Goal: Task Accomplishment & Management: Complete application form

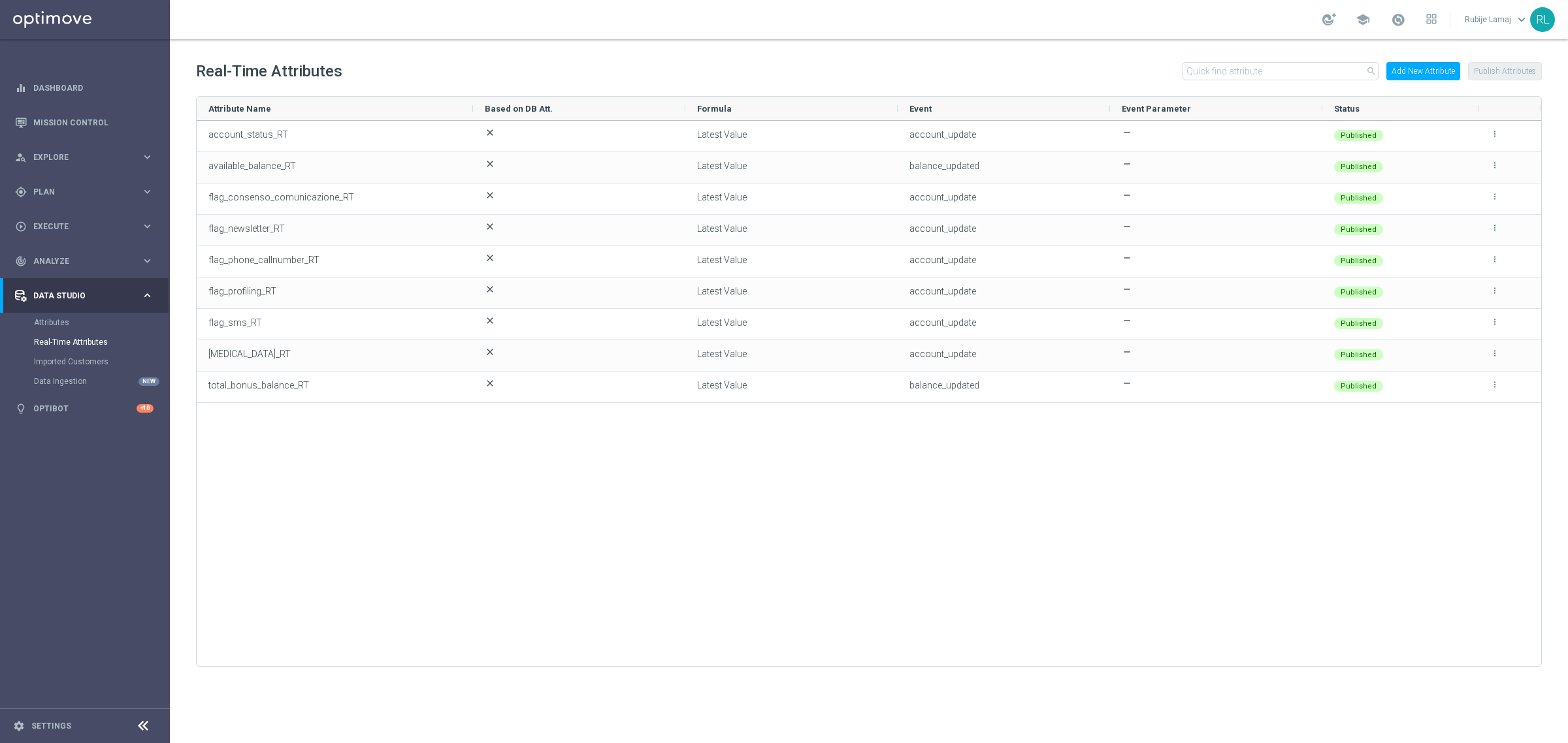
click at [1415, 73] on button "Add New Attribute" at bounding box center [1423, 71] width 74 height 18
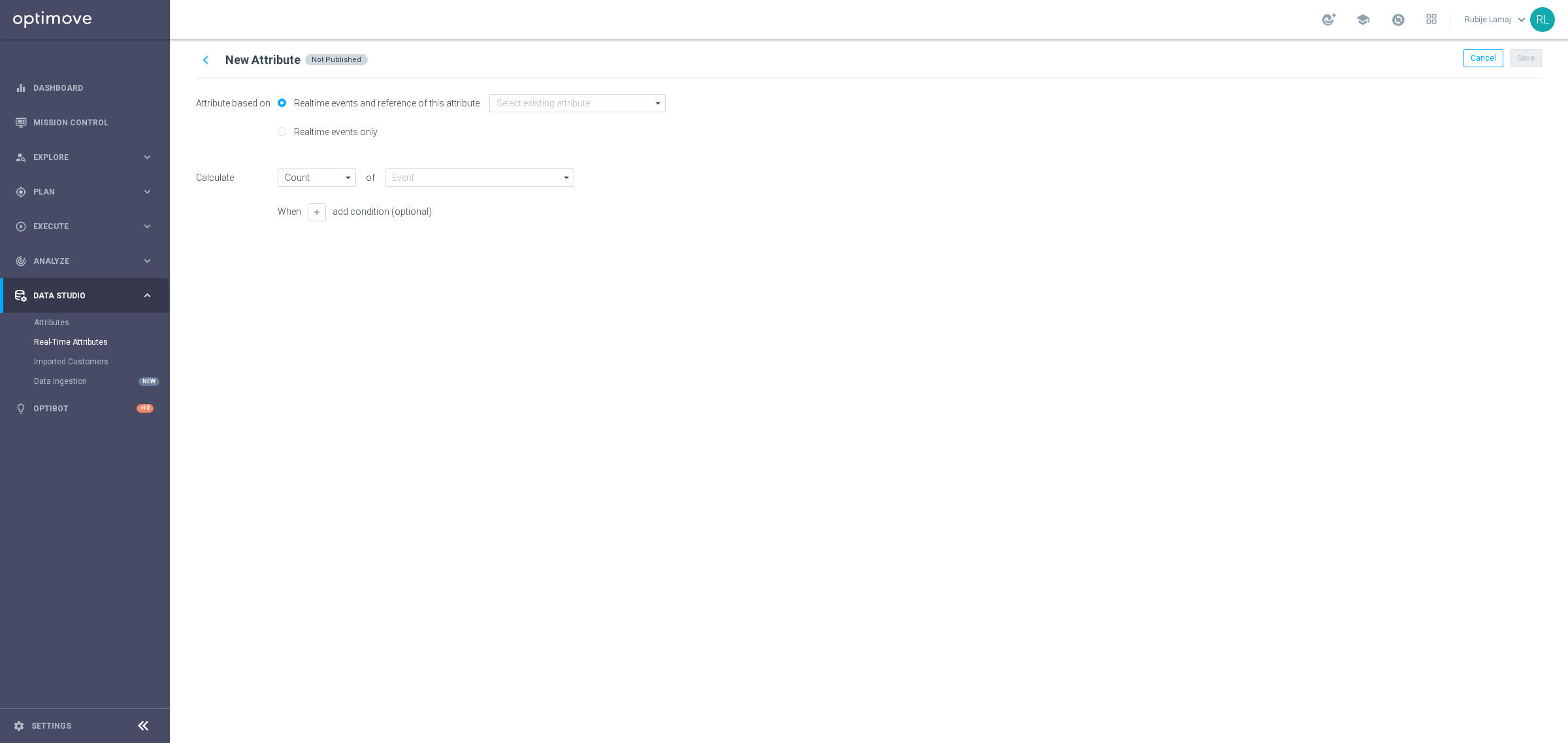
click at [296, 130] on label "Realtime events only" at bounding box center [334, 132] width 87 height 12
click at [286, 130] on input "Realtime events only" at bounding box center [281, 132] width 8 height 8
radio input "true"
radio input "false"
click at [472, 129] on input "text" at bounding box center [485, 132] width 192 height 18
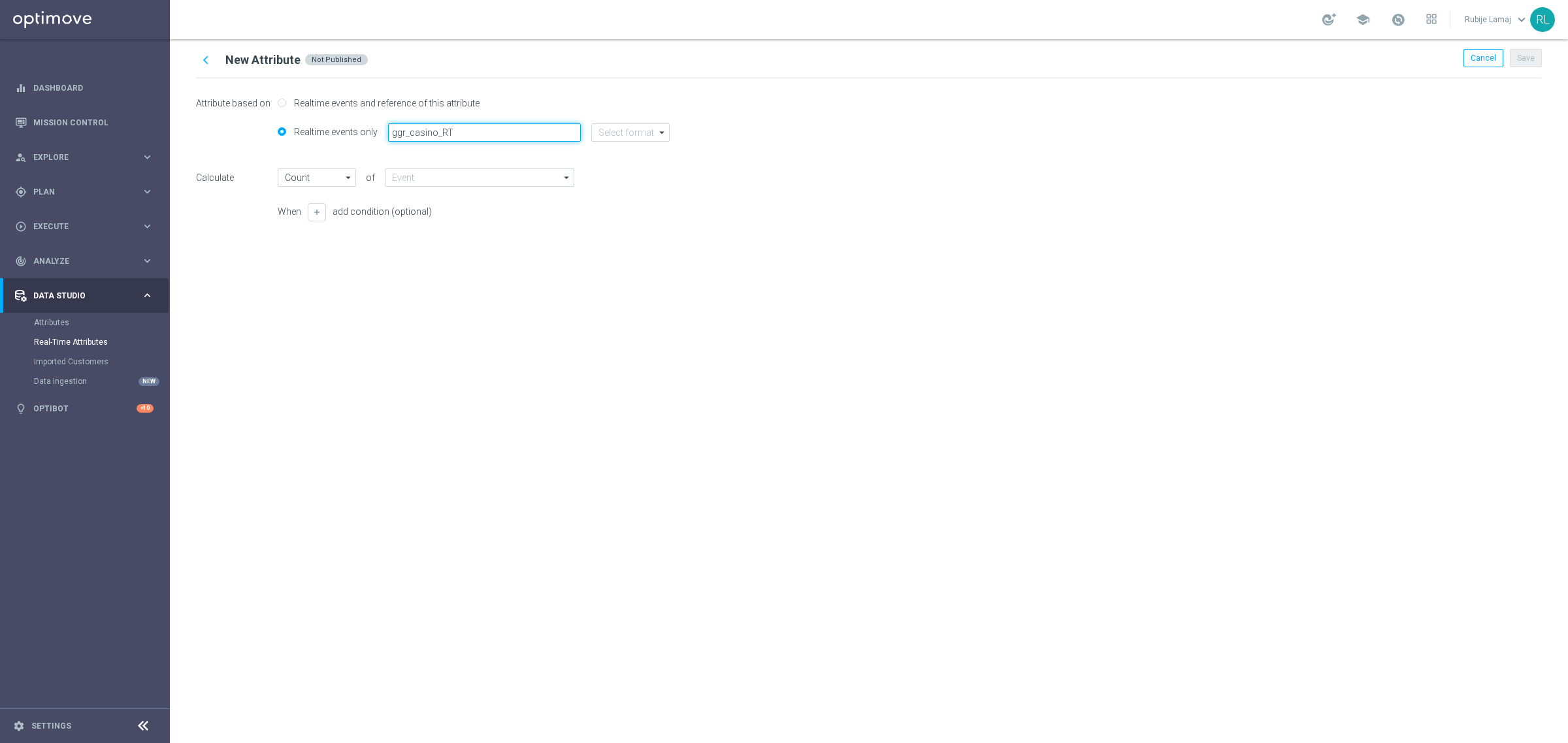
type input "ggr_casino_RT"
click at [624, 139] on input at bounding box center [631, 132] width 78 height 18
click at [620, 203] on div "string" at bounding box center [641, 210] width 78 height 18
type input "Latest Value"
type input "string"
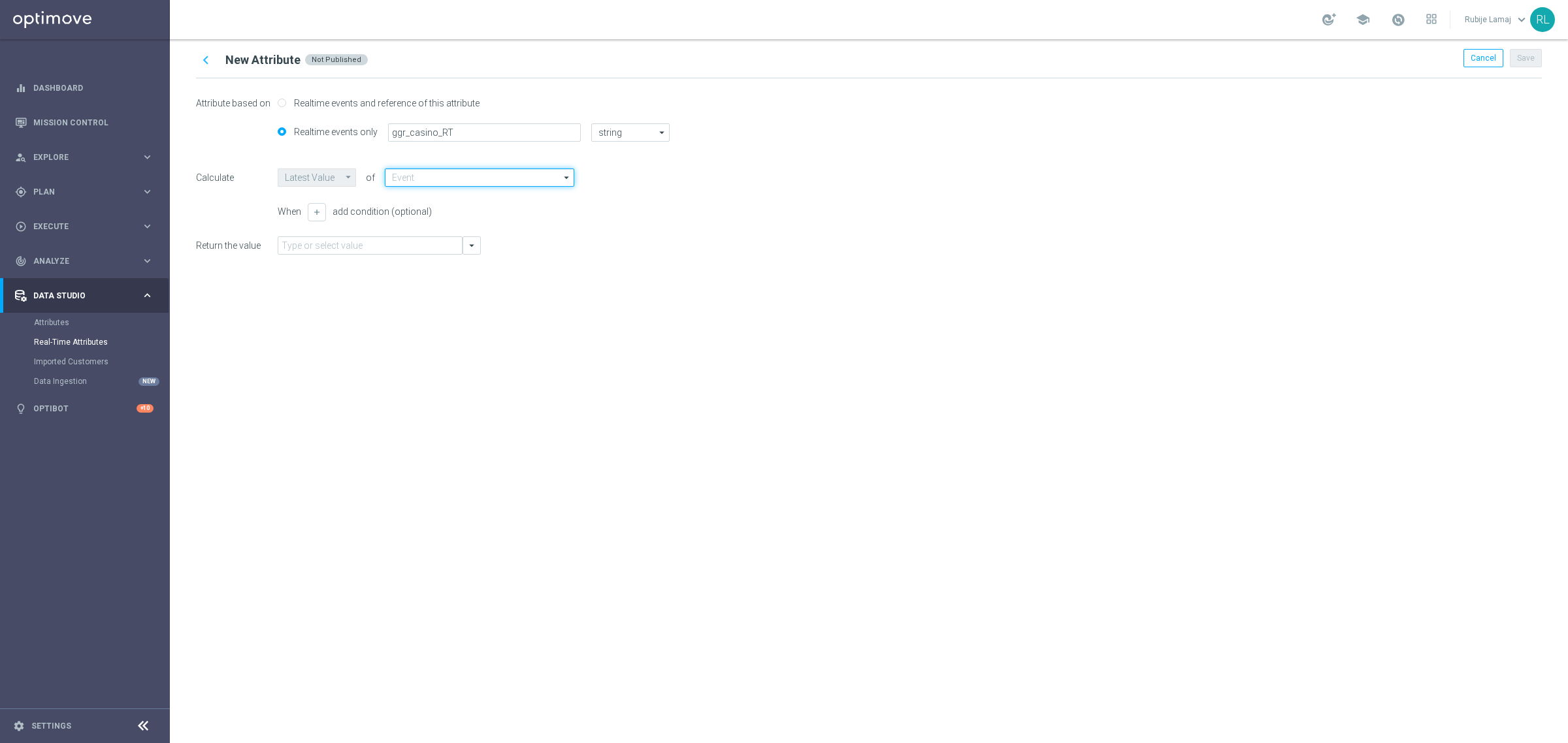
click at [480, 185] on input at bounding box center [479, 178] width 190 height 18
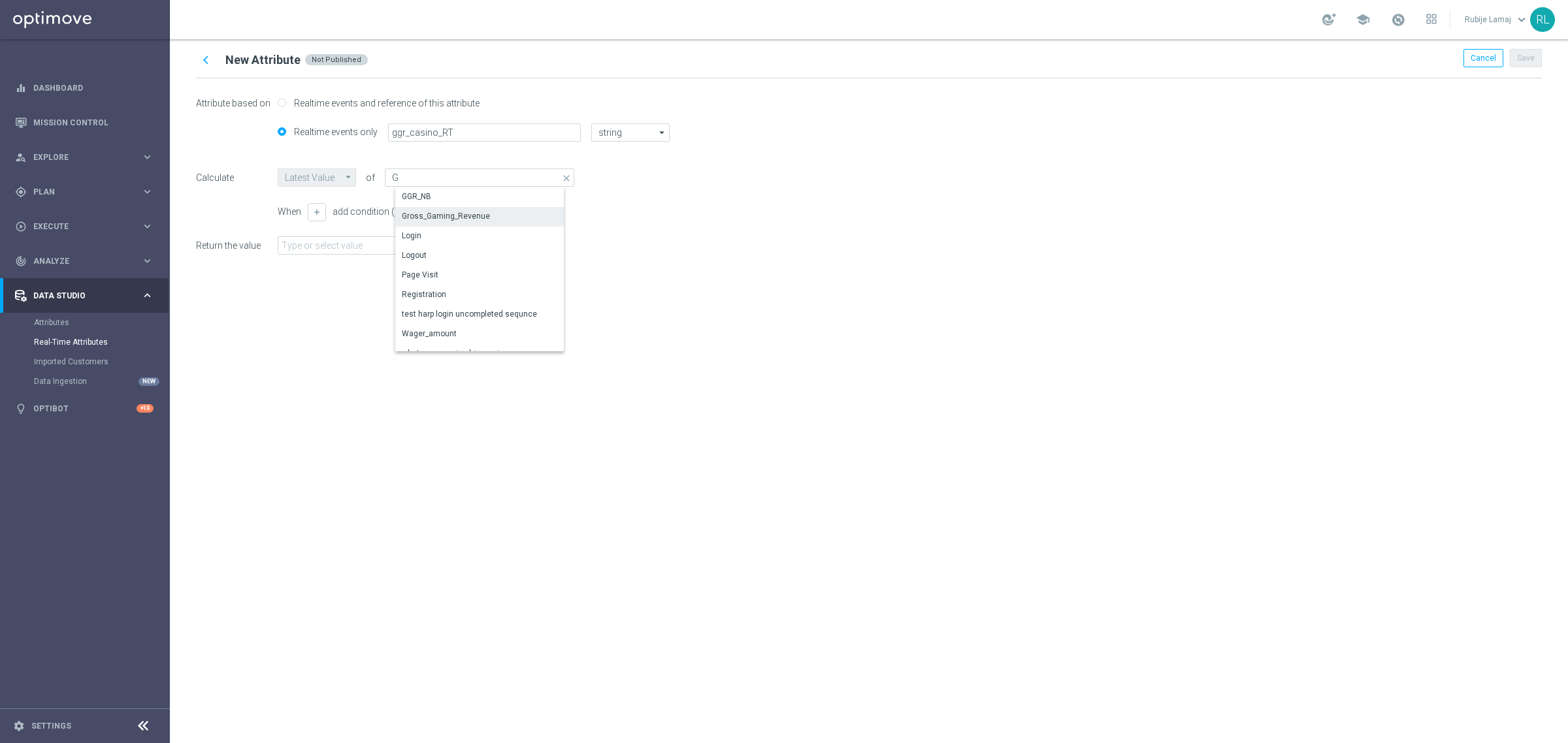
click at [475, 220] on div "Gross_Gaming_Revenue" at bounding box center [446, 216] width 88 height 12
type input "Gross_Gaming_Revenue"
click at [475, 246] on icon "arrow_drop_down" at bounding box center [471, 245] width 12 height 12
click at [1031, 371] on div "chevron_left New Attribute Not Published Cancel Save Attribute based on Realtim…" at bounding box center [868, 391] width 1398 height 704
click at [289, 244] on input "text" at bounding box center [370, 246] width 185 height 18
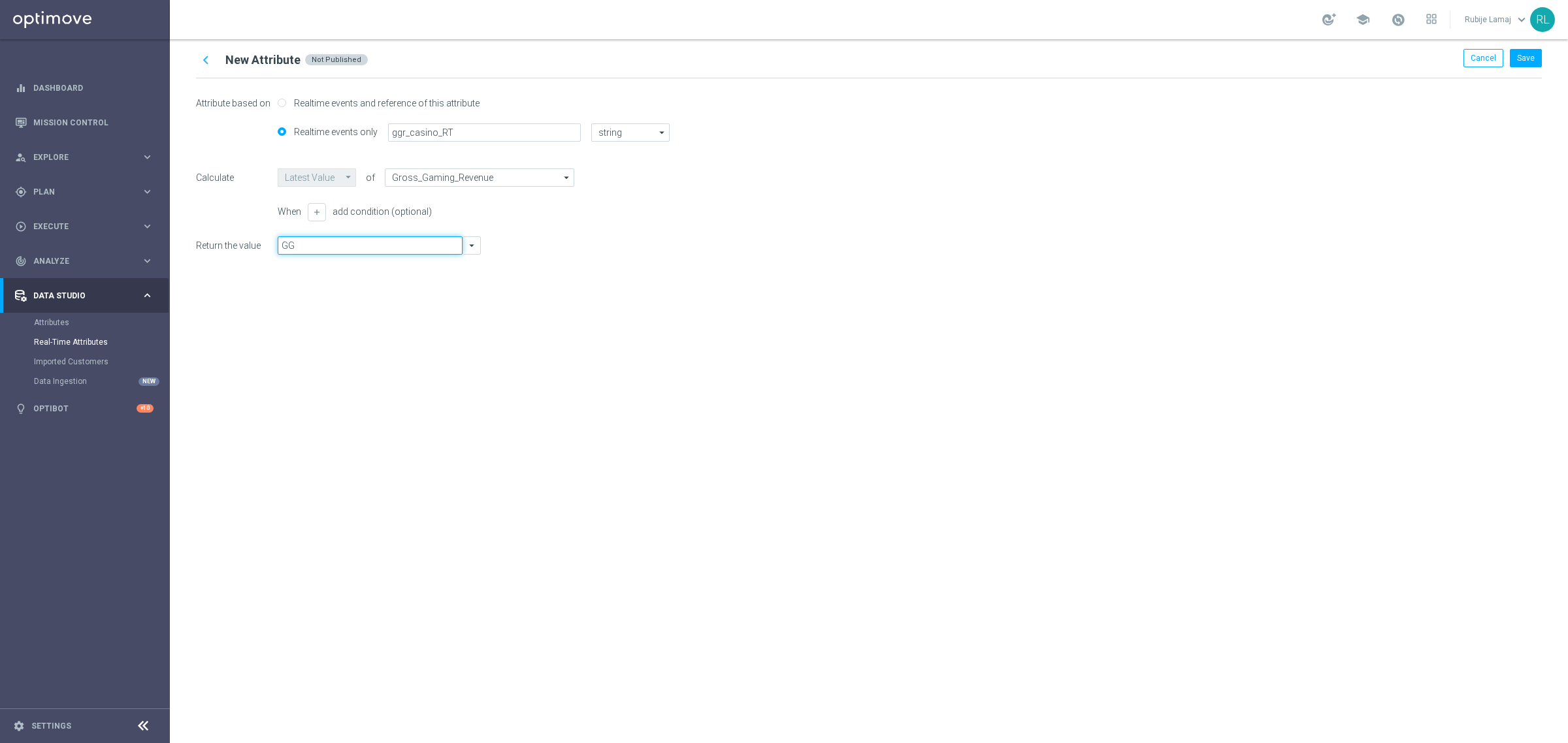
type input "G"
type input "f"
type input "ggr_casino"
click at [906, 587] on div "chevron_left New Attribute Not Published Cancel Save Attribute based on Realtim…" at bounding box center [868, 391] width 1398 height 704
click at [207, 54] on icon "chevron_left" at bounding box center [205, 60] width 17 height 17
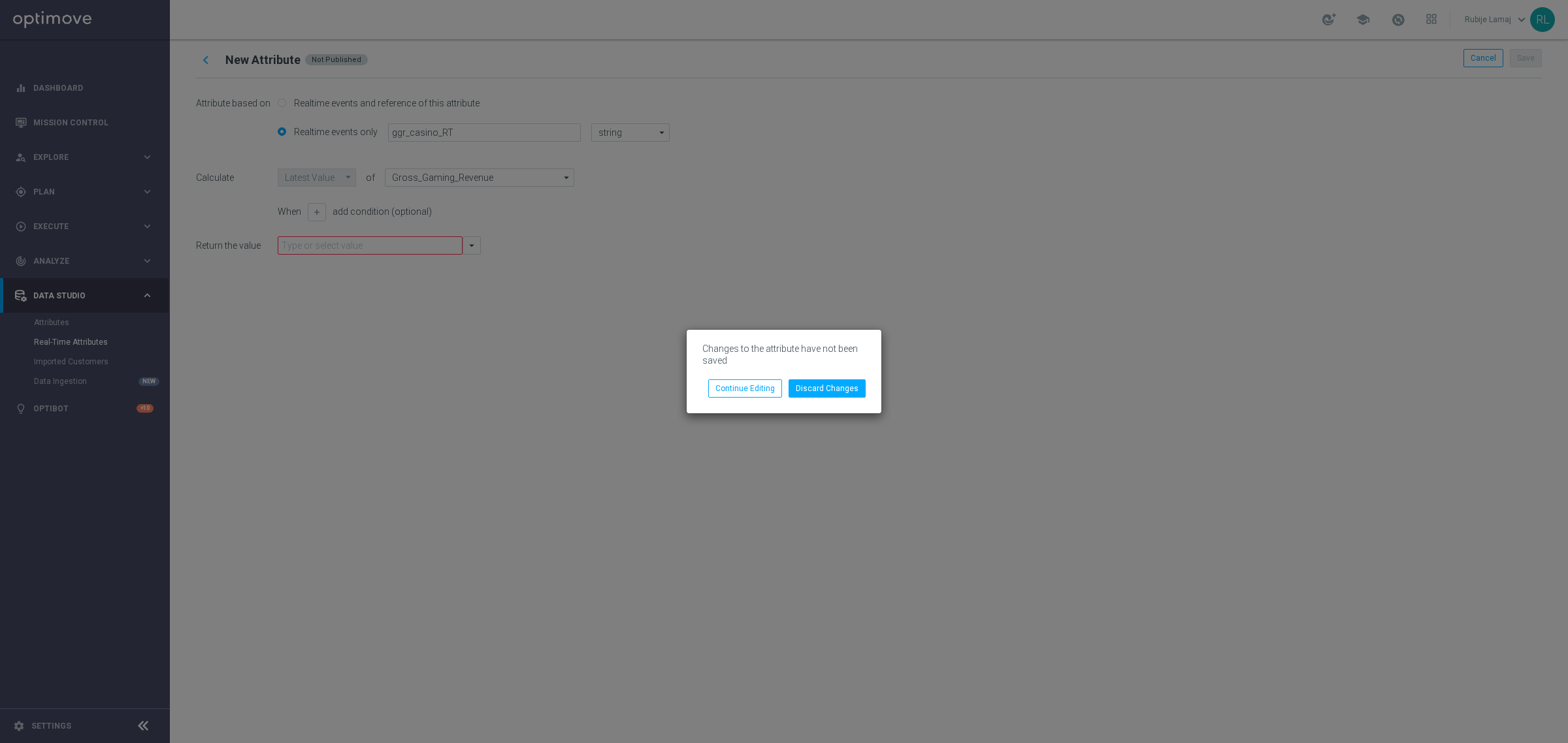
click at [789, 386] on li "Discard Changes" at bounding box center [827, 388] width 83 height 18
click at [811, 388] on button "Discard Changes" at bounding box center [827, 388] width 77 height 18
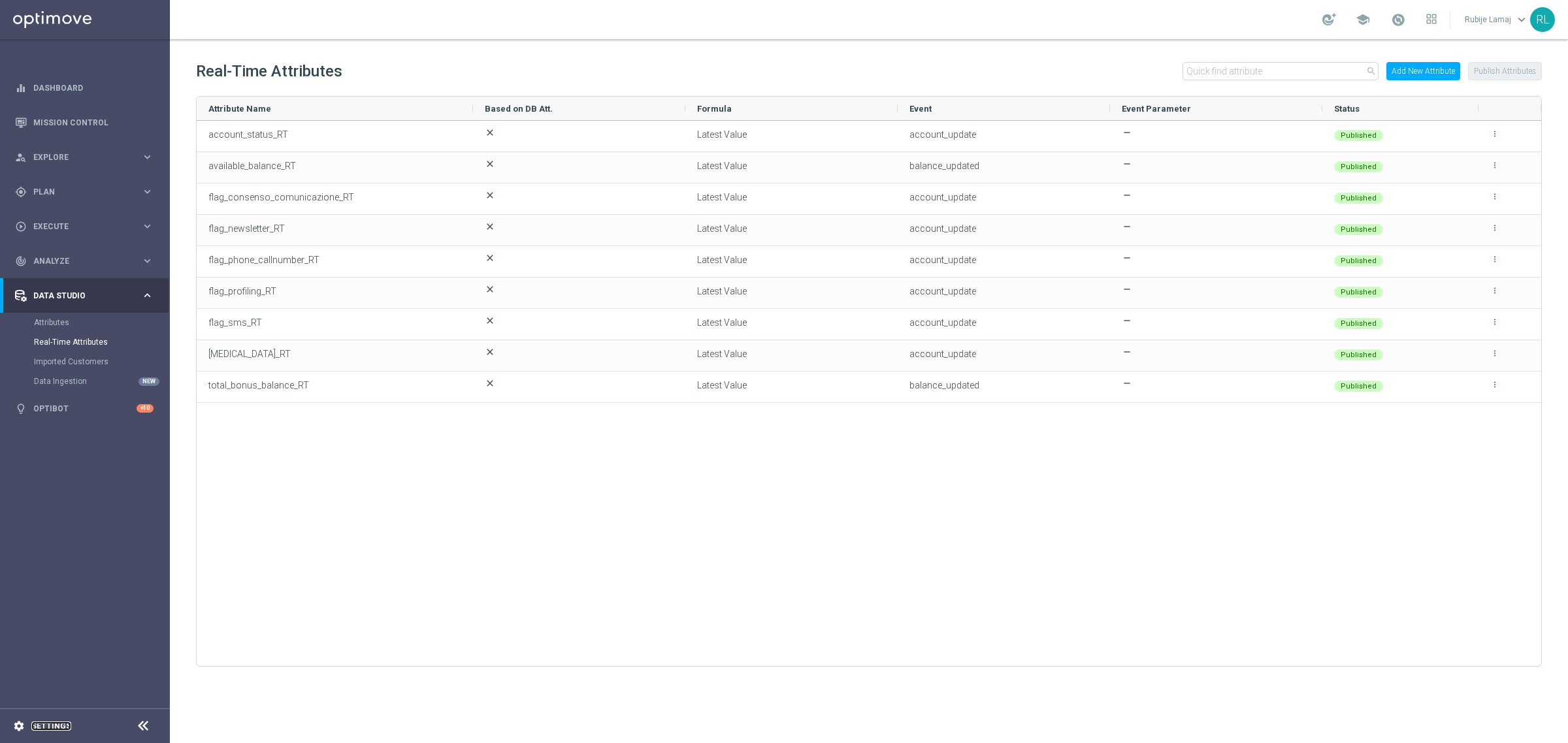
click at [50, 722] on link "Settings" at bounding box center [52, 726] width 40 height 8
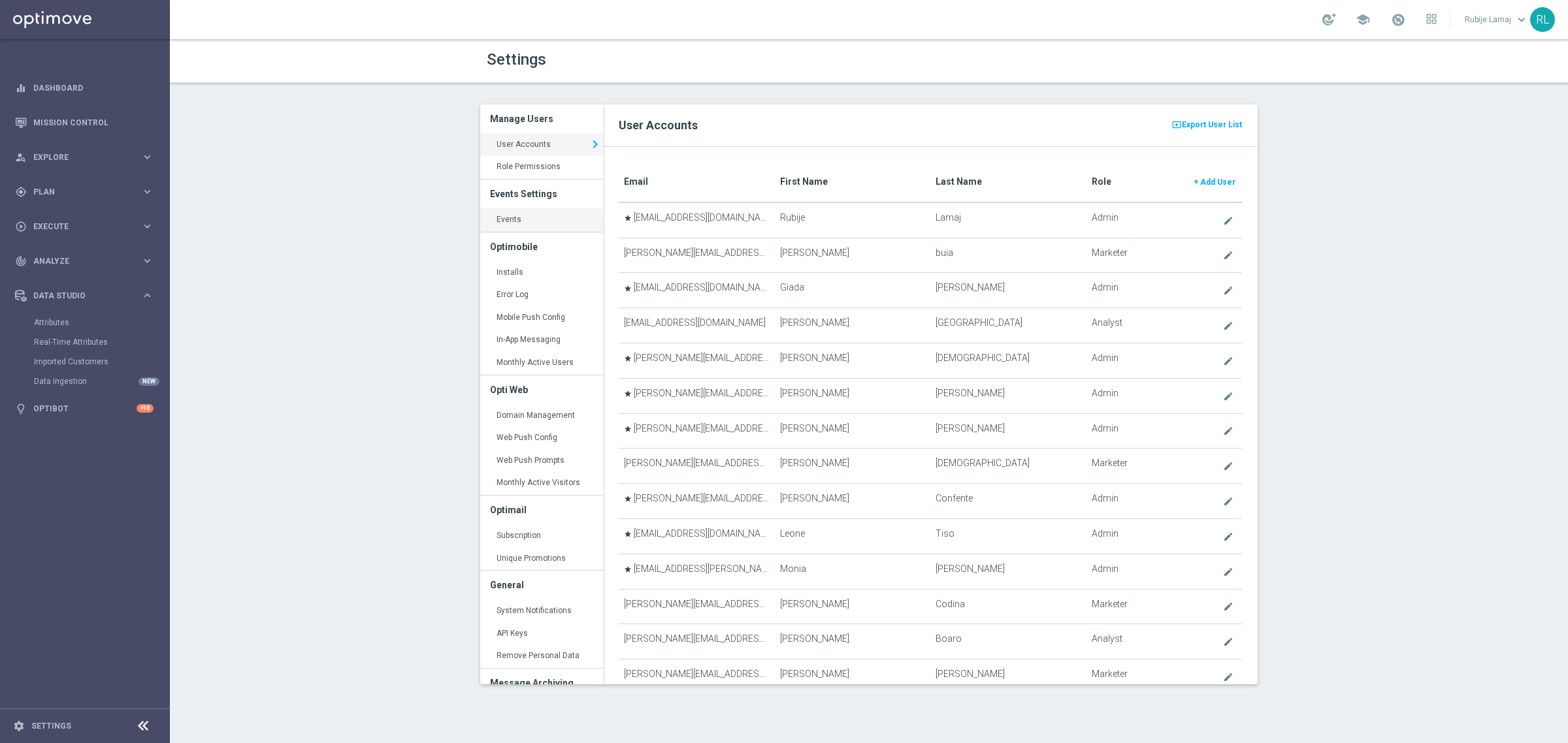
click at [524, 218] on link "Events keyboard_arrow_right" at bounding box center [541, 220] width 122 height 24
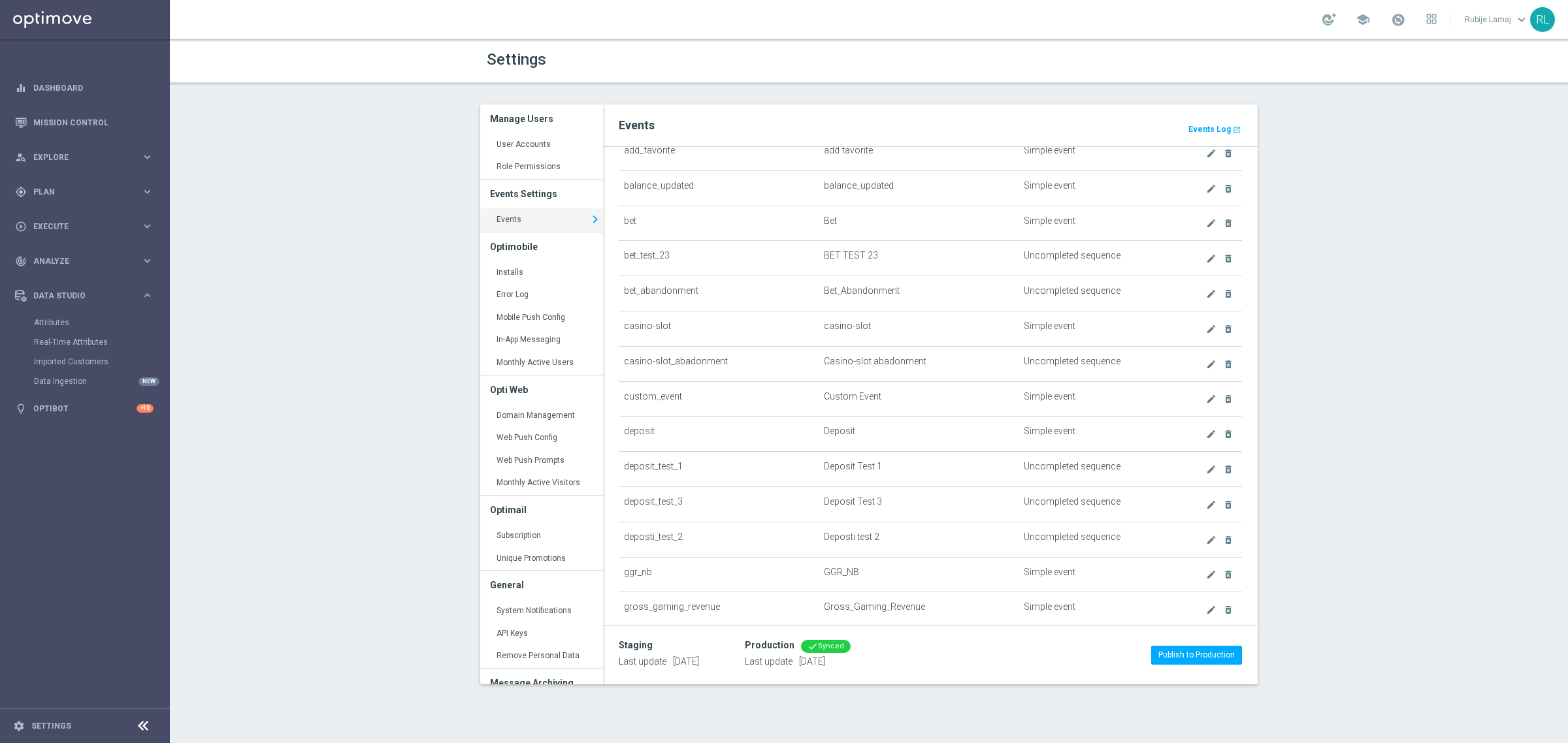
scroll to position [163, 0]
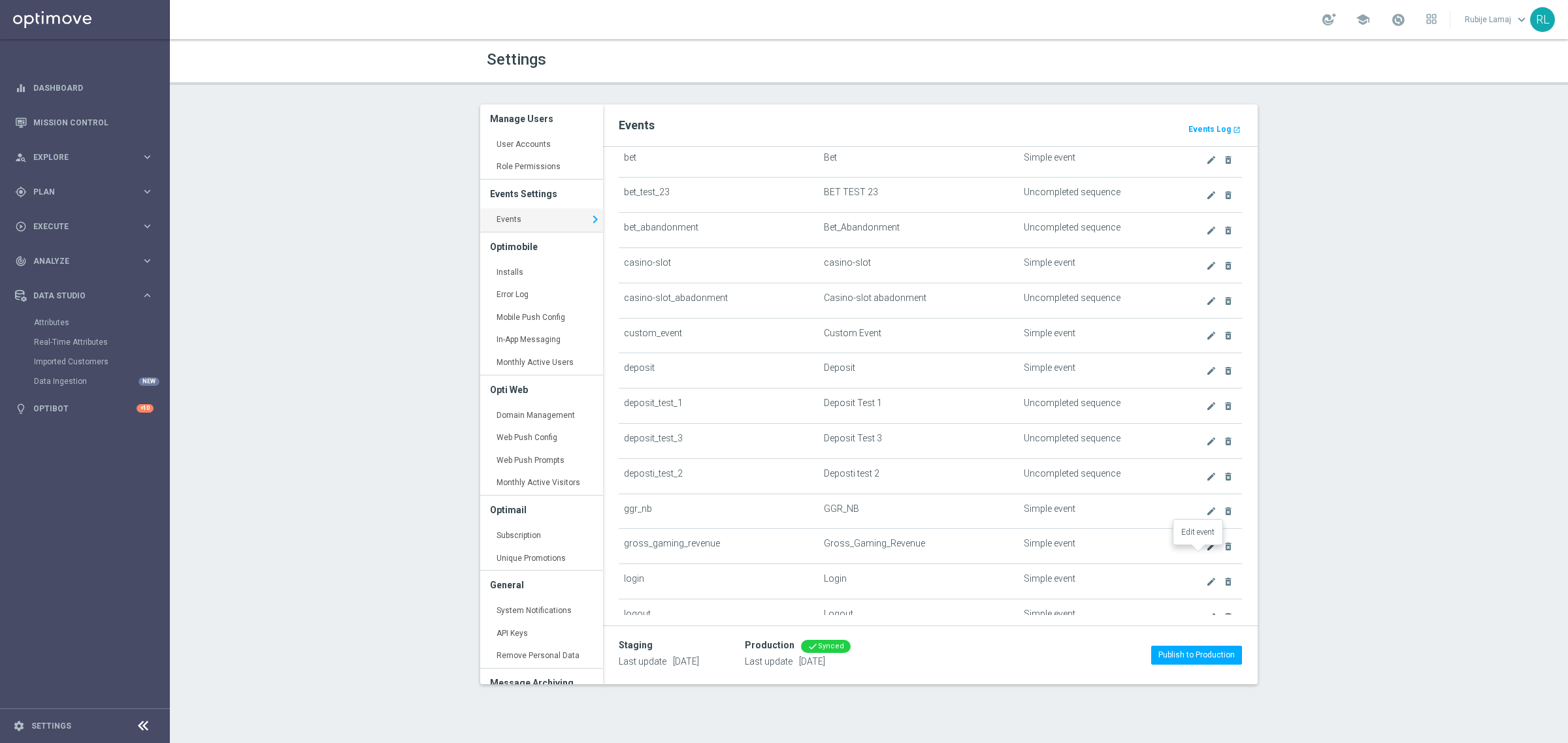
click at [1206, 552] on icon "create" at bounding box center [1211, 547] width 11 height 11
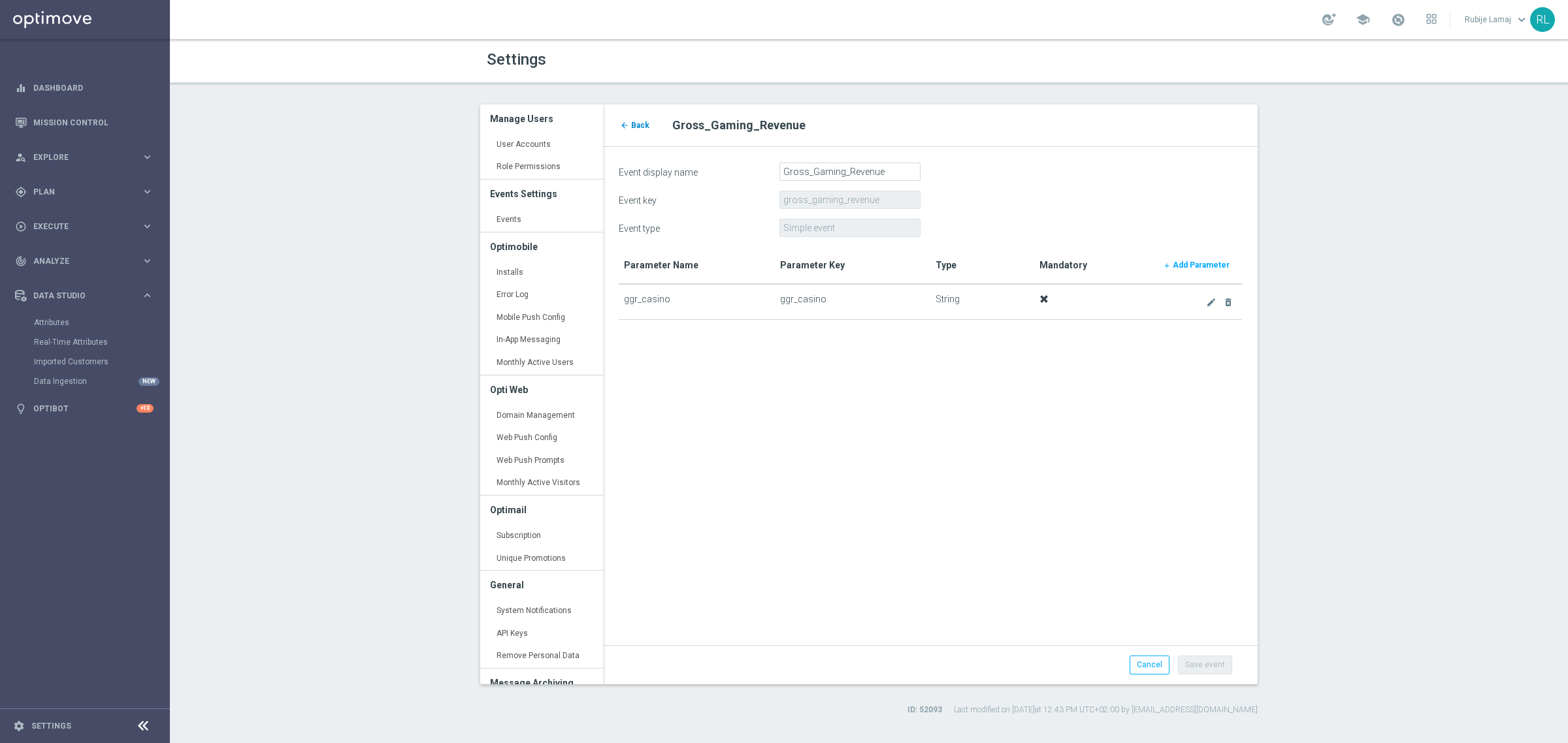
click at [636, 125] on span "Back" at bounding box center [641, 125] width 18 height 9
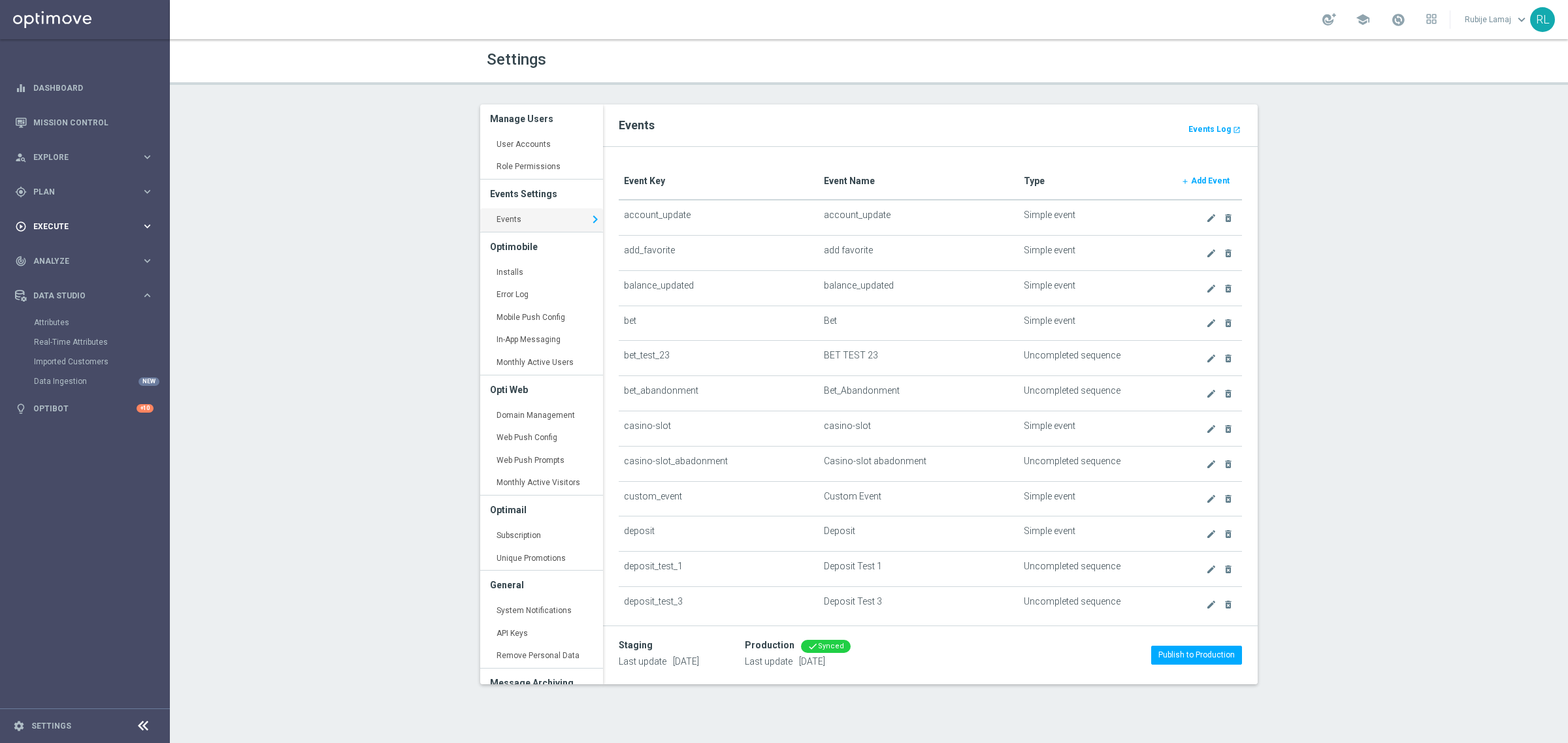
click at [132, 229] on span "Execute" at bounding box center [87, 227] width 108 height 8
click at [139, 191] on span "Plan" at bounding box center [87, 191] width 108 height 8
click at [89, 162] on div "person_search Explore" at bounding box center [78, 157] width 126 height 12
drag, startPoint x: 85, startPoint y: 183, endPoint x: 163, endPoint y: 191, distance: 78.4
click at [85, 183] on link "Customer Explorer" at bounding box center [84, 184] width 102 height 11
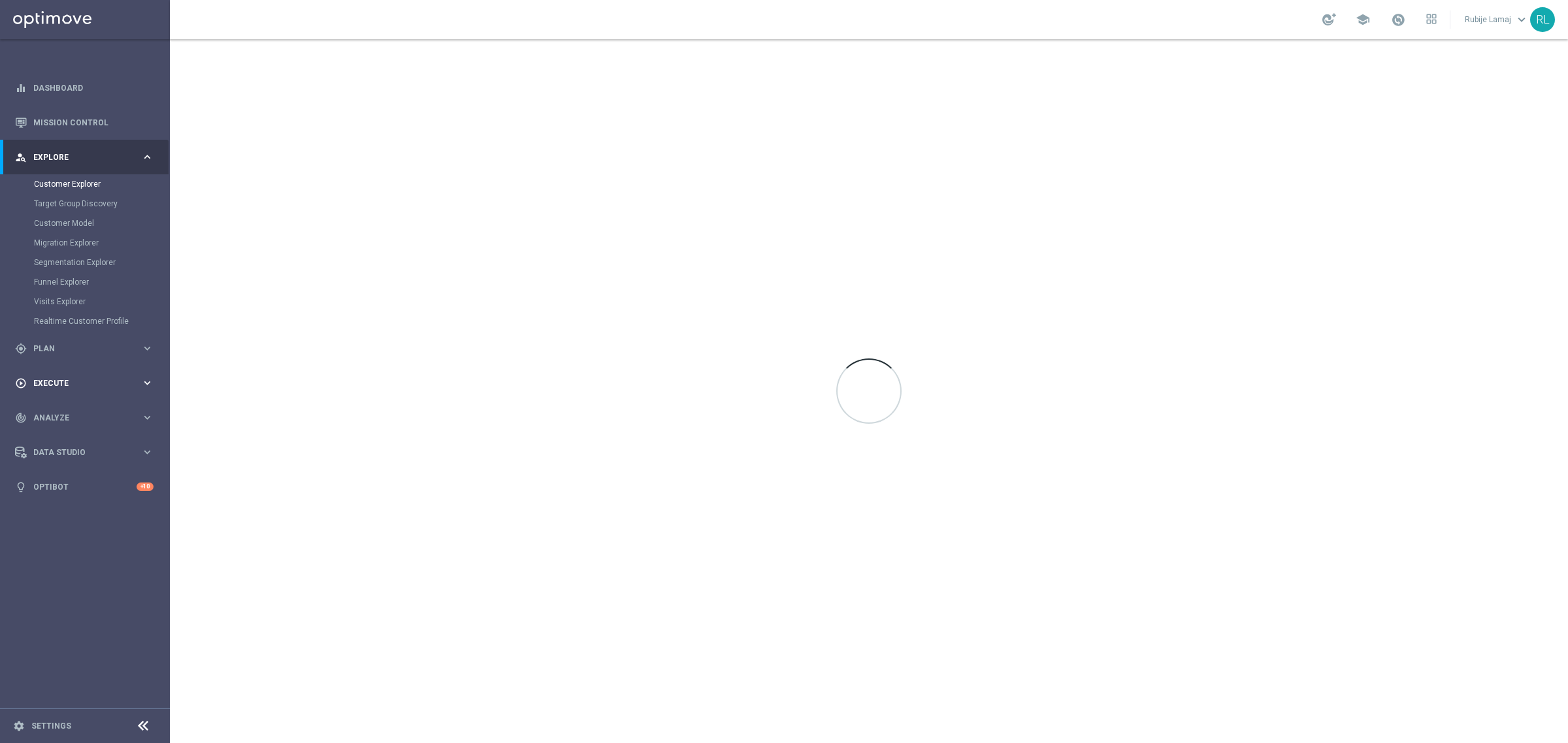
click at [64, 375] on div "play_circle_outline Execute keyboard_arrow_right" at bounding box center [84, 383] width 169 height 34
click at [125, 267] on div "track_changes Analyze" at bounding box center [78, 261] width 126 height 12
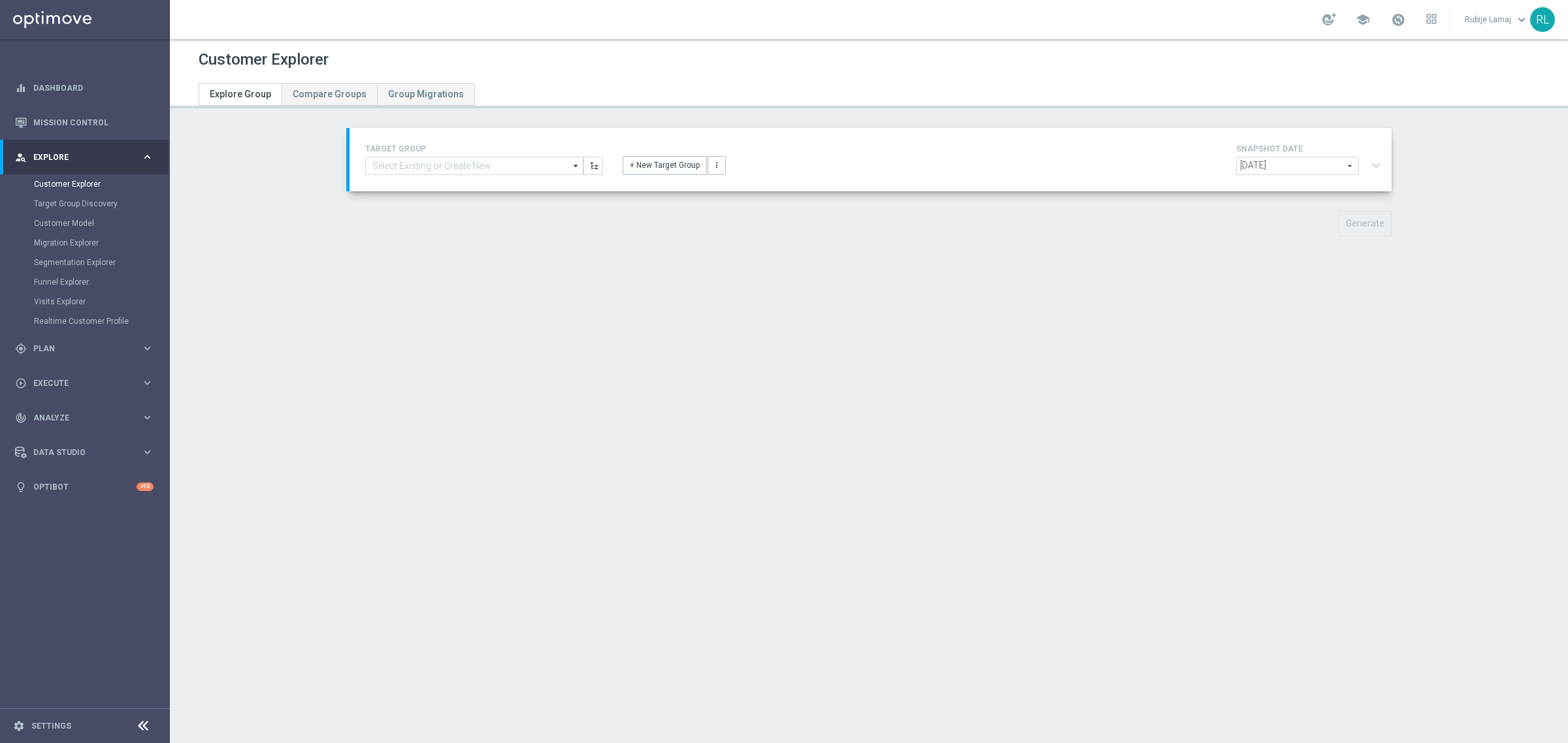
click at [270, 332] on div "Customer Explorer Explore Group Compare Groups Group Migrations TARGET GROUP ar…" at bounding box center [868, 391] width 1398 height 704
click at [78, 388] on div "play_circle_outline Execute" at bounding box center [78, 383] width 126 height 12
click at [59, 299] on span "Analyze" at bounding box center [87, 300] width 108 height 8
click at [62, 286] on link "Customer 360" at bounding box center [84, 288] width 102 height 11
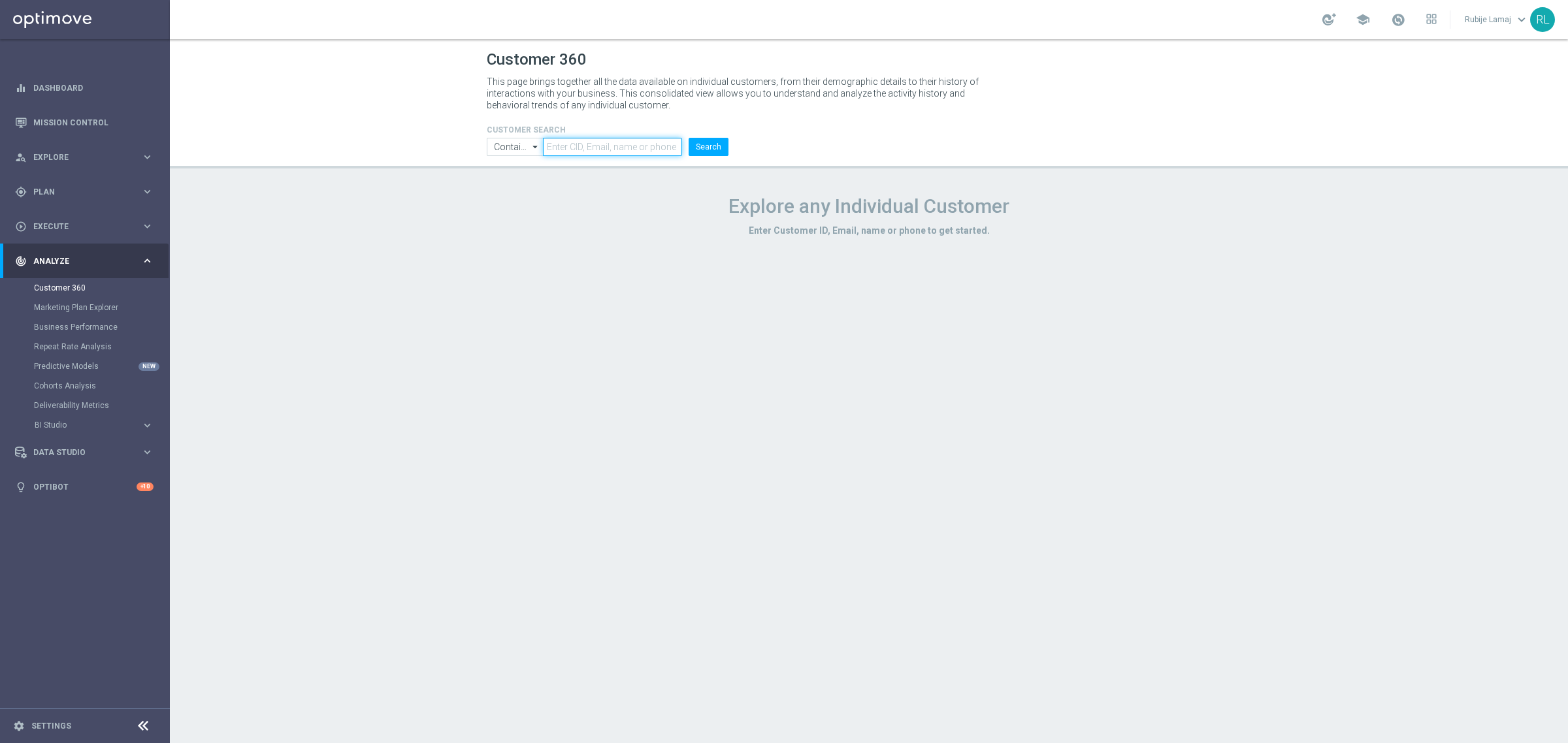
click at [622, 149] on input "text" at bounding box center [612, 147] width 139 height 18
click at [569, 151] on input "text" at bounding box center [612, 147] width 139 height 18
paste input "4392630"
type input "4392630"
click at [696, 155] on button "Search" at bounding box center [709, 147] width 40 height 18
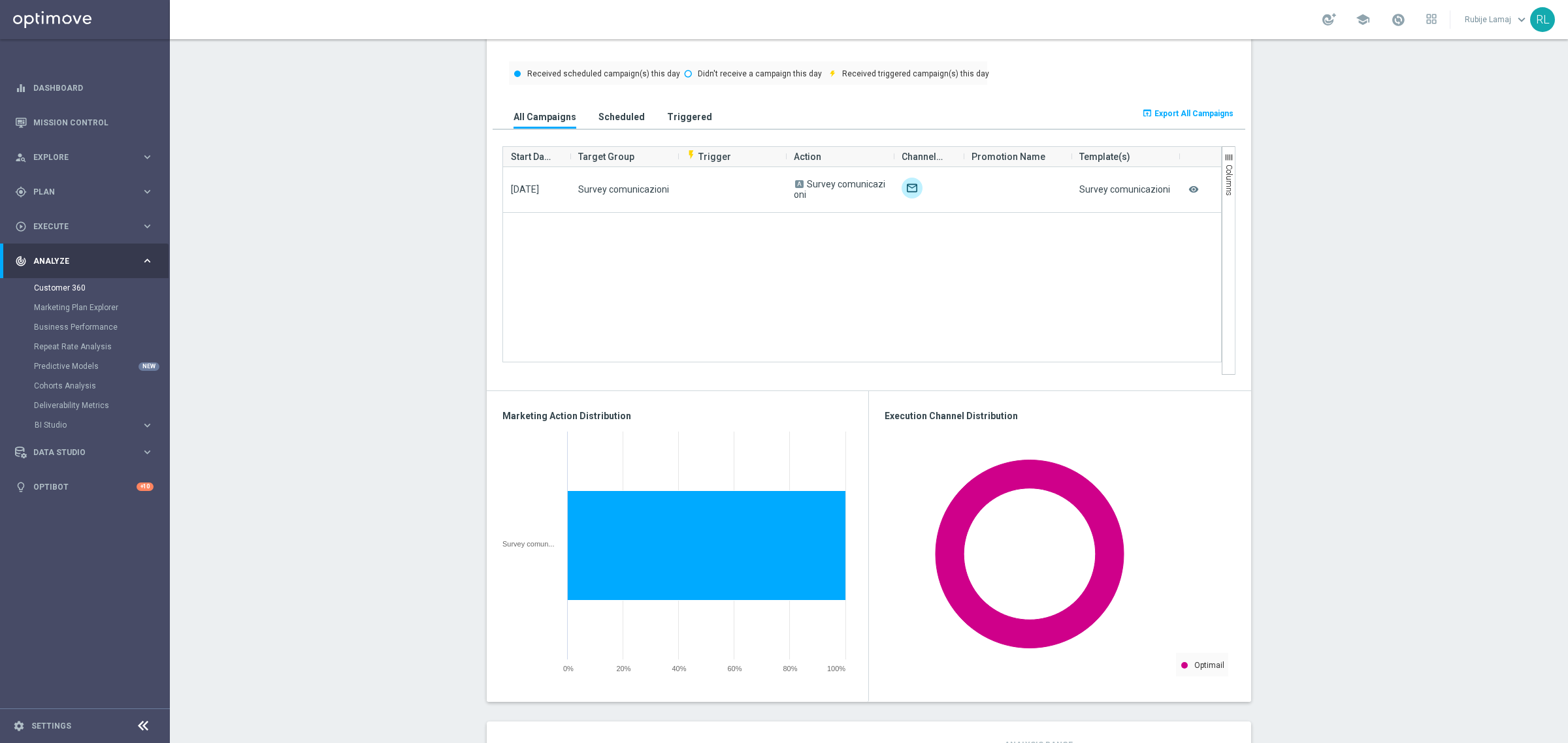
scroll to position [1523, 0]
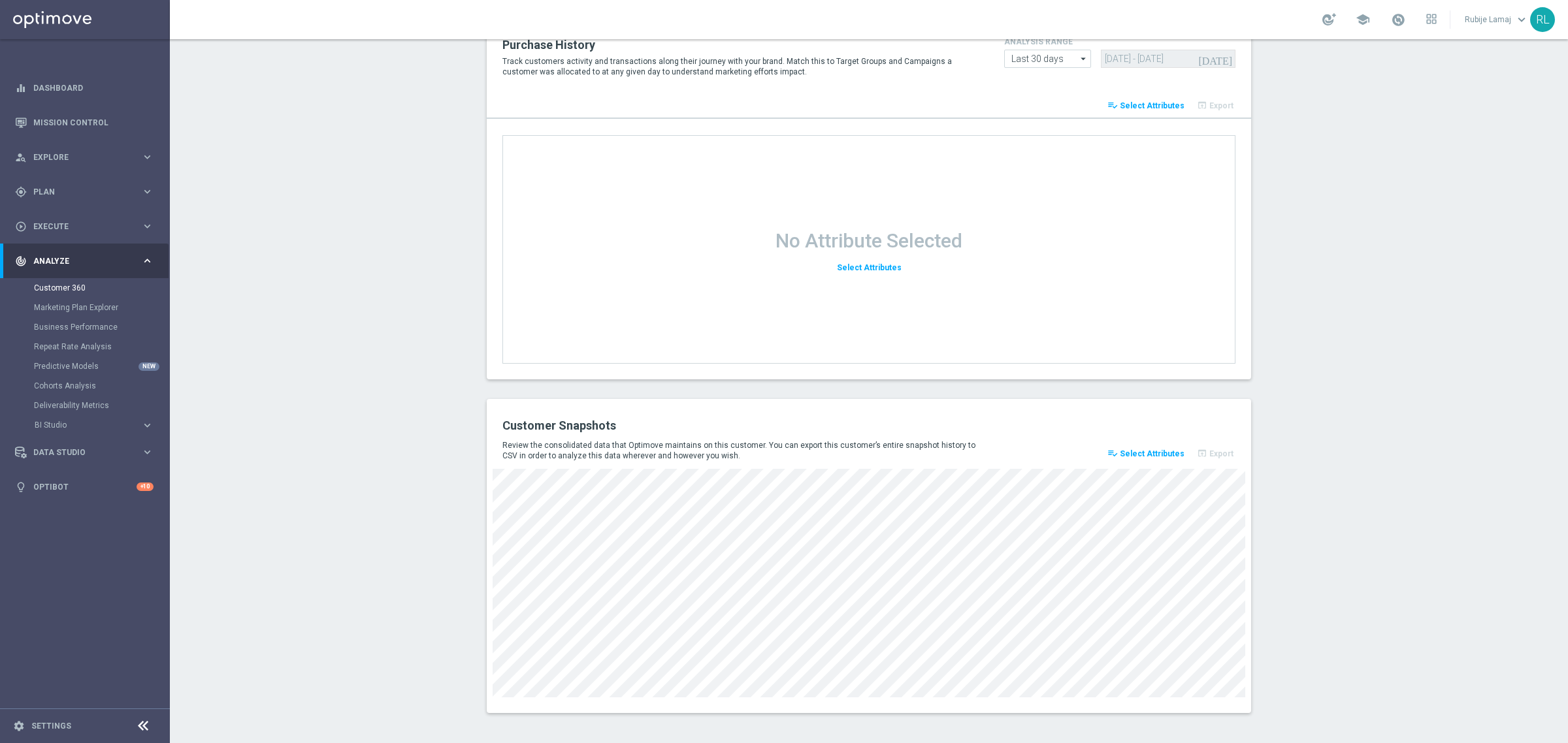
click at [1170, 456] on span "Select Attributes" at bounding box center [1152, 454] width 64 height 9
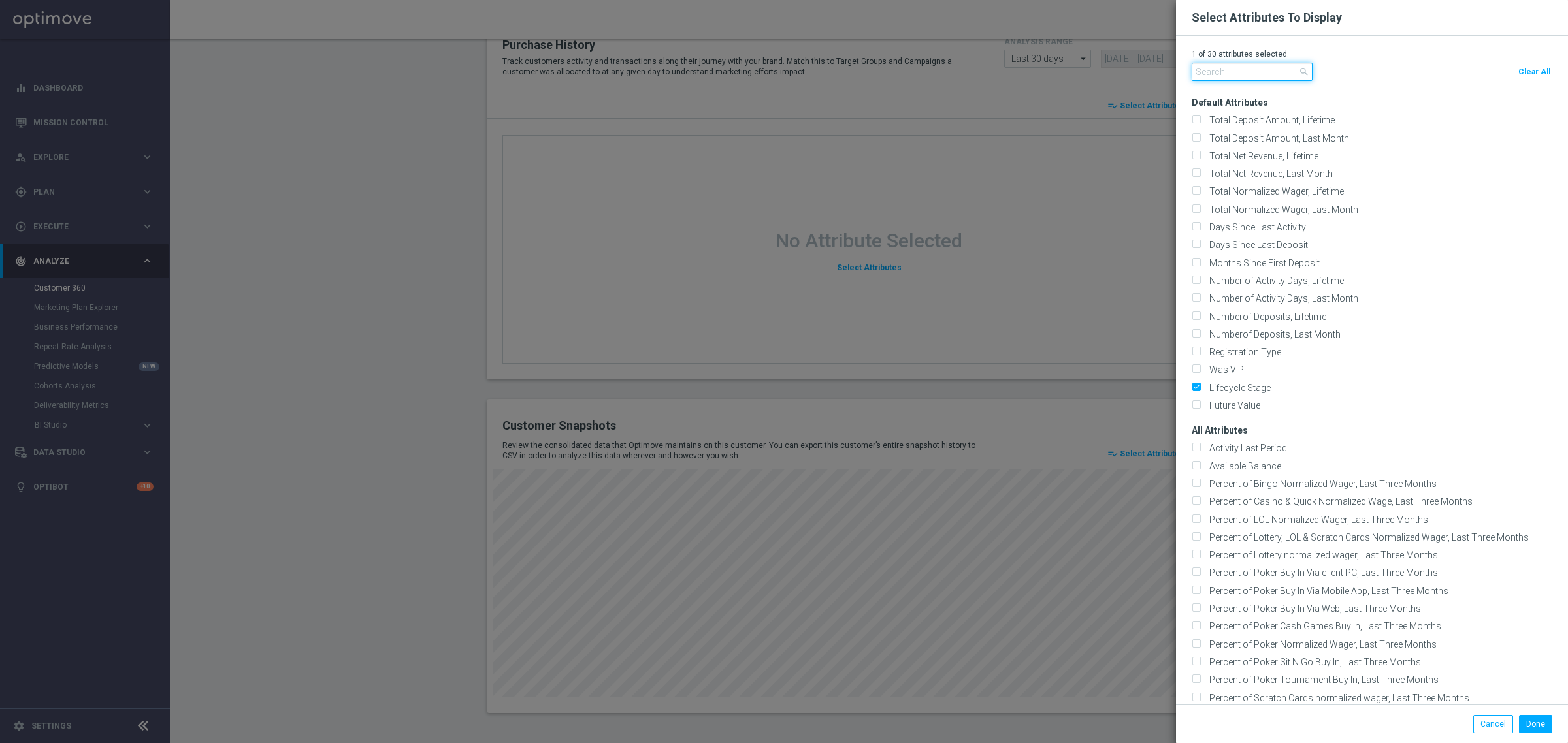
click at [1224, 76] on input "text" at bounding box center [1251, 72] width 121 height 18
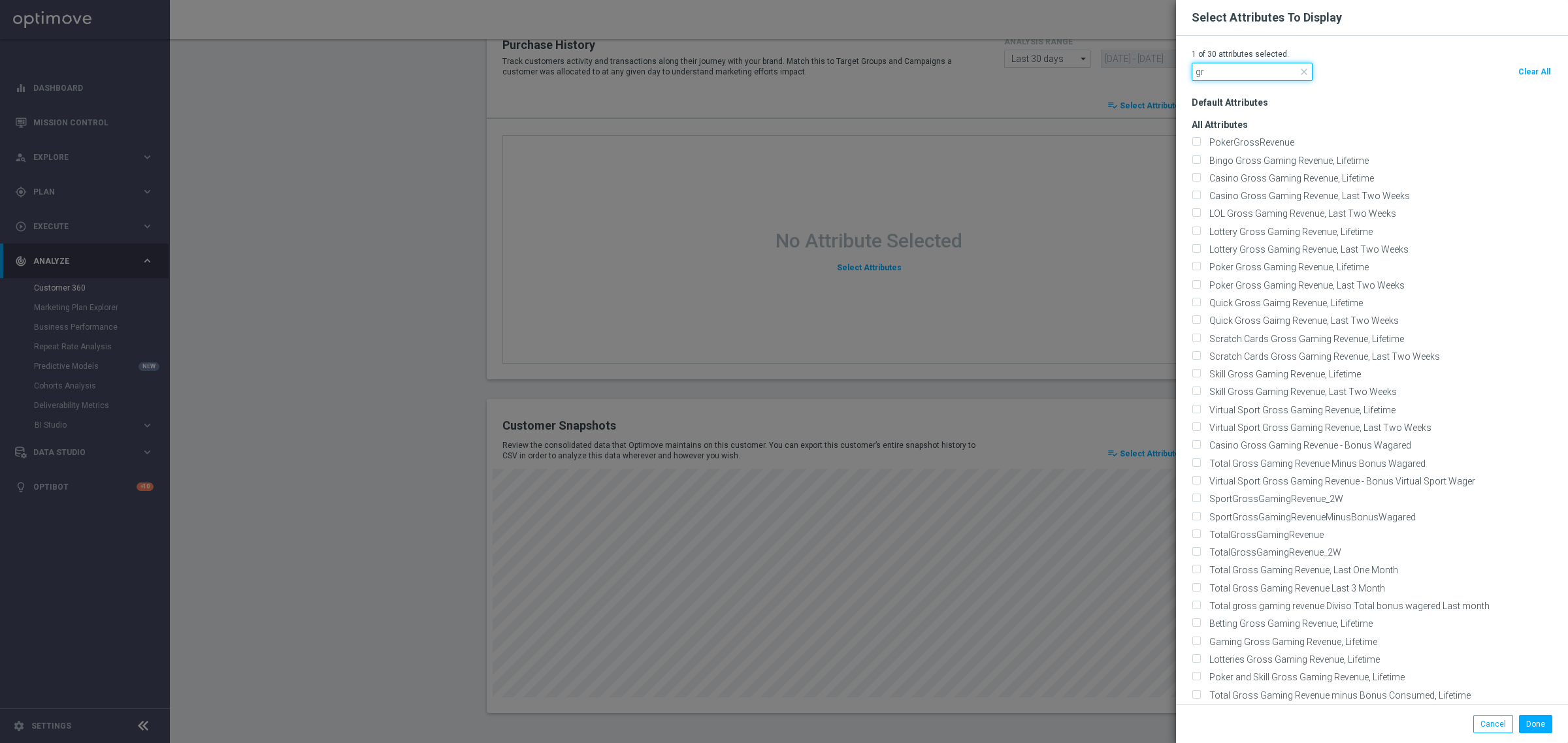
type input "g"
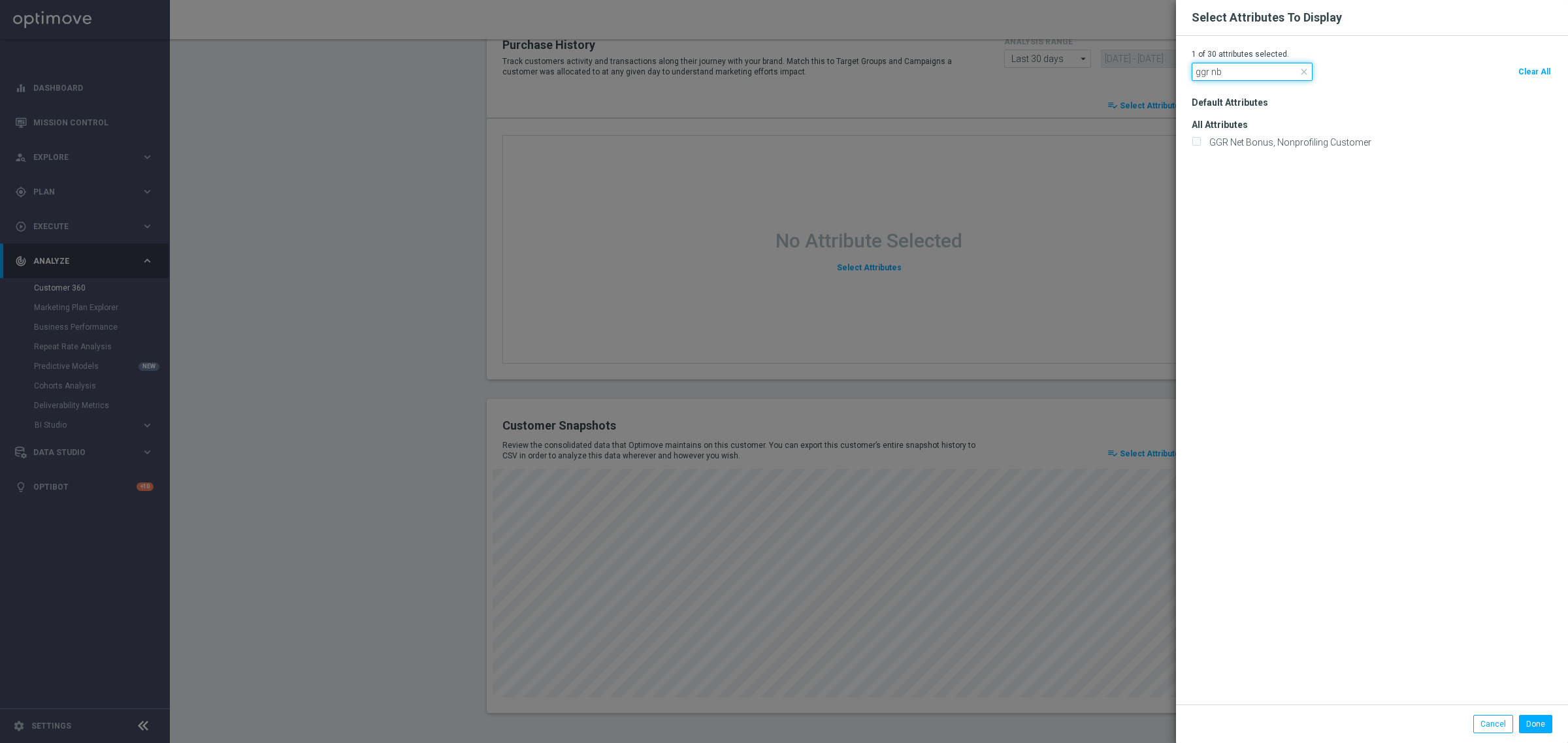
drag, startPoint x: 1202, startPoint y: 73, endPoint x: 1171, endPoint y: 77, distance: 31.3
click at [1176, 77] on div "1 of 30 attributes selected. ggr nb close Clear All Default Attributes" at bounding box center [1372, 370] width 392 height 669
type input "net bonus"
click at [1298, 72] on span "close" at bounding box center [1304, 72] width 11 height 11
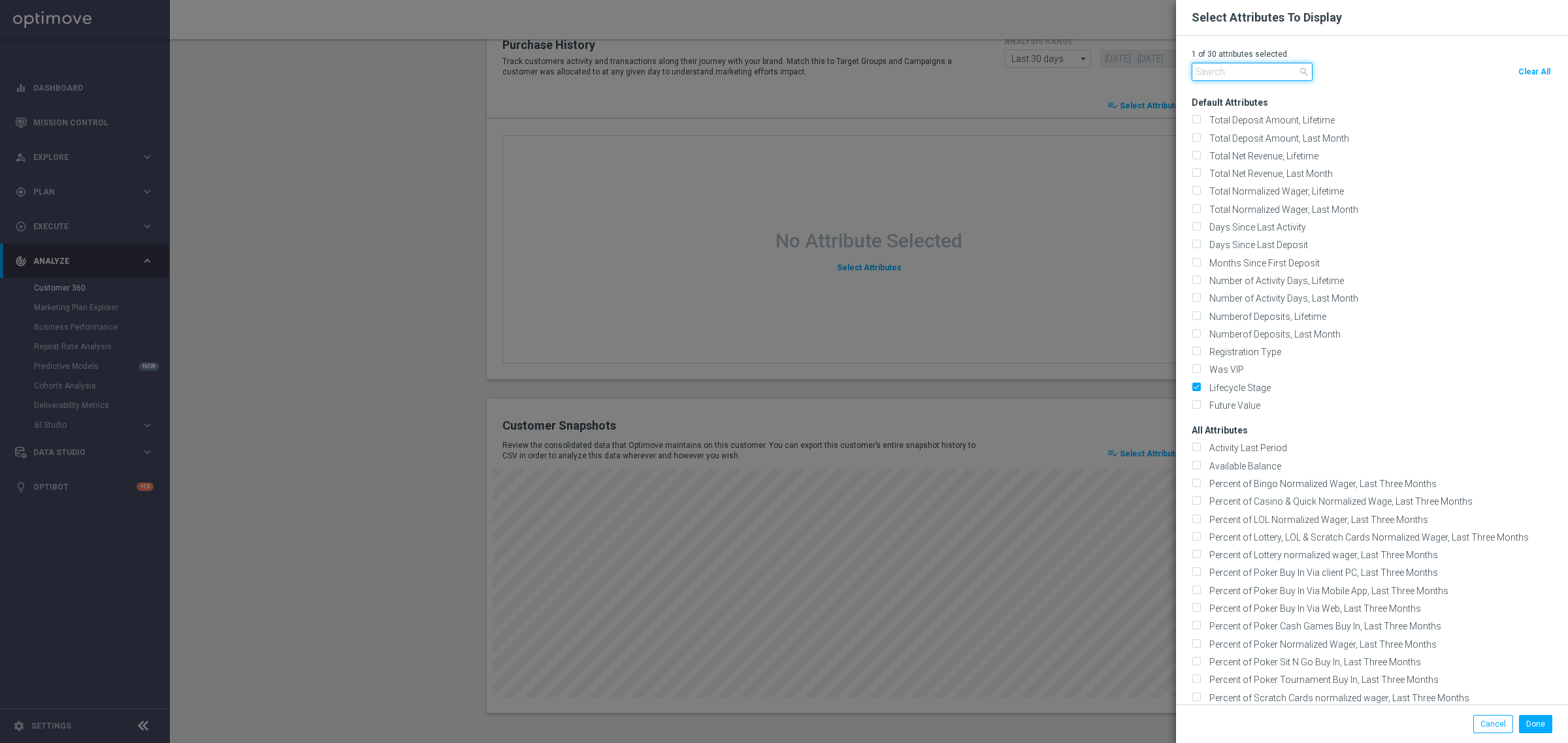
click at [1239, 67] on input "text" at bounding box center [1251, 72] width 121 height 18
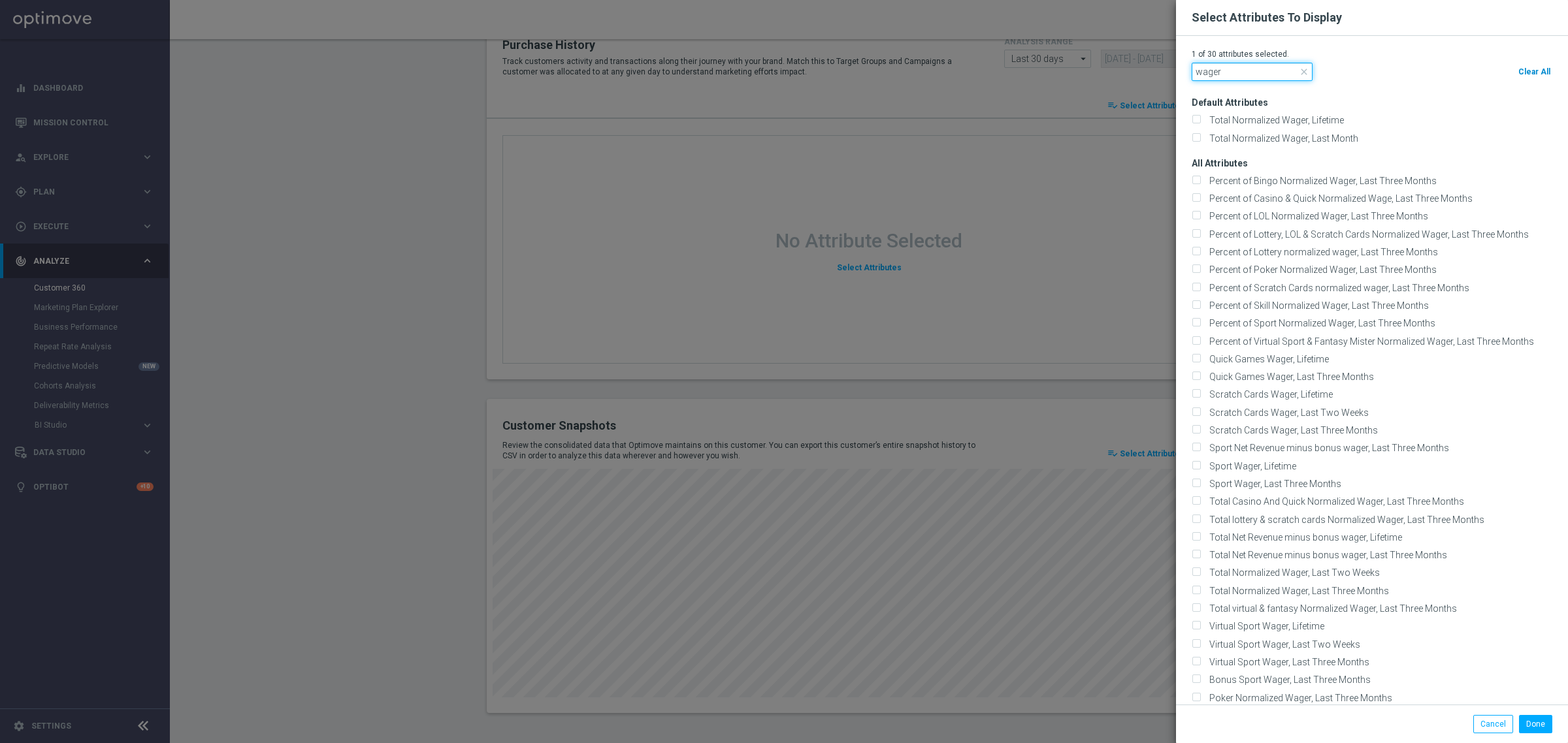
type input "wager"
click at [1518, 71] on span "Clear All" at bounding box center [1534, 72] width 32 height 9
click at [1039, 283] on modal-container "Select Attributes To Display 0 of 30 attributes selected. wager close Clear All…" at bounding box center [784, 371] width 1568 height 743
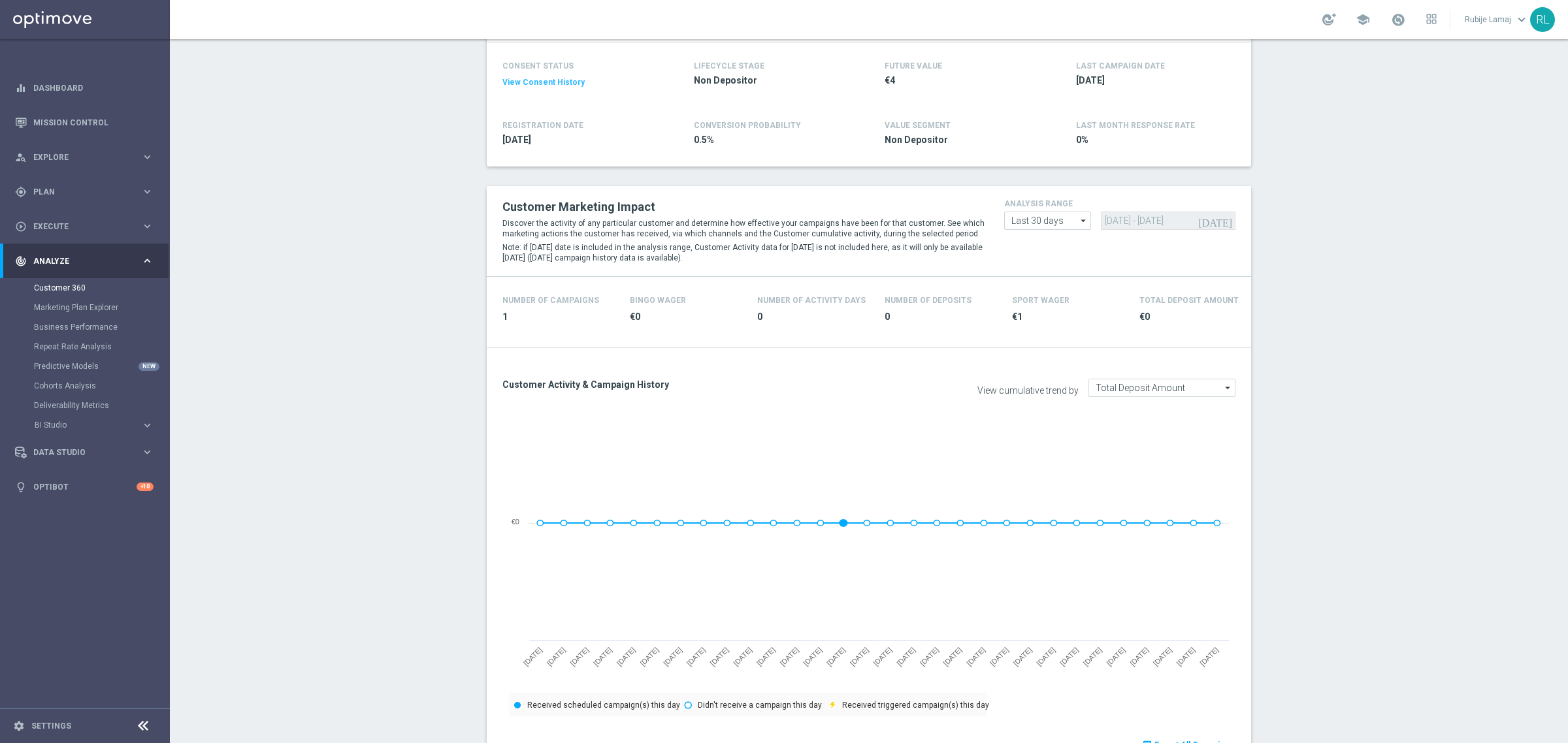
scroll to position [0, 0]
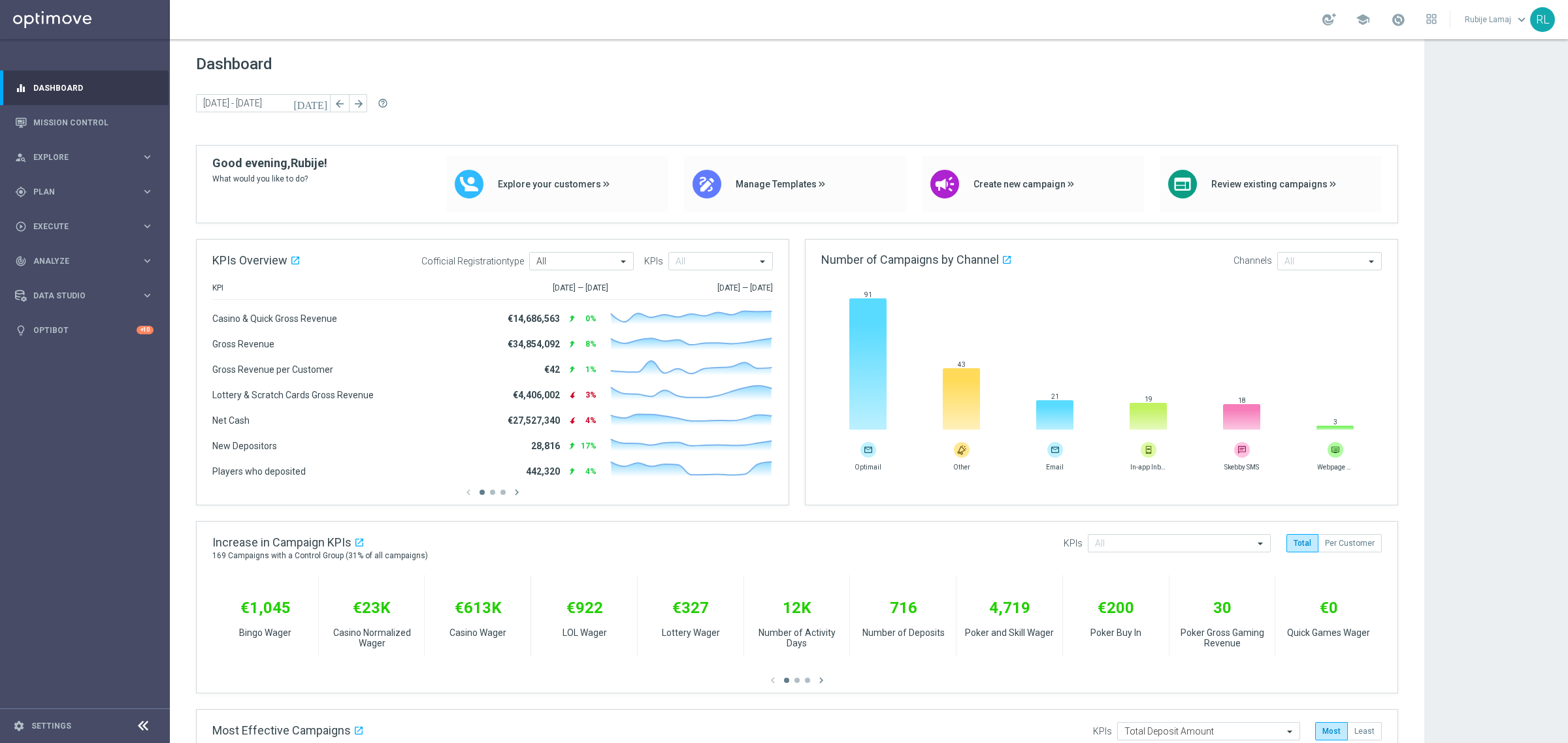
click at [1504, 230] on app-dashboard-grid "Dashboard [DATE] [DATE] - [DATE] arrow_back arrow_forward help_outline KPIs Ove…" at bounding box center [868, 656] width 1398 height 1235
drag, startPoint x: 28, startPoint y: 730, endPoint x: 31, endPoint y: 722, distance: 8.5
click at [28, 730] on div "settings Settings" at bounding box center [65, 726] width 131 height 12
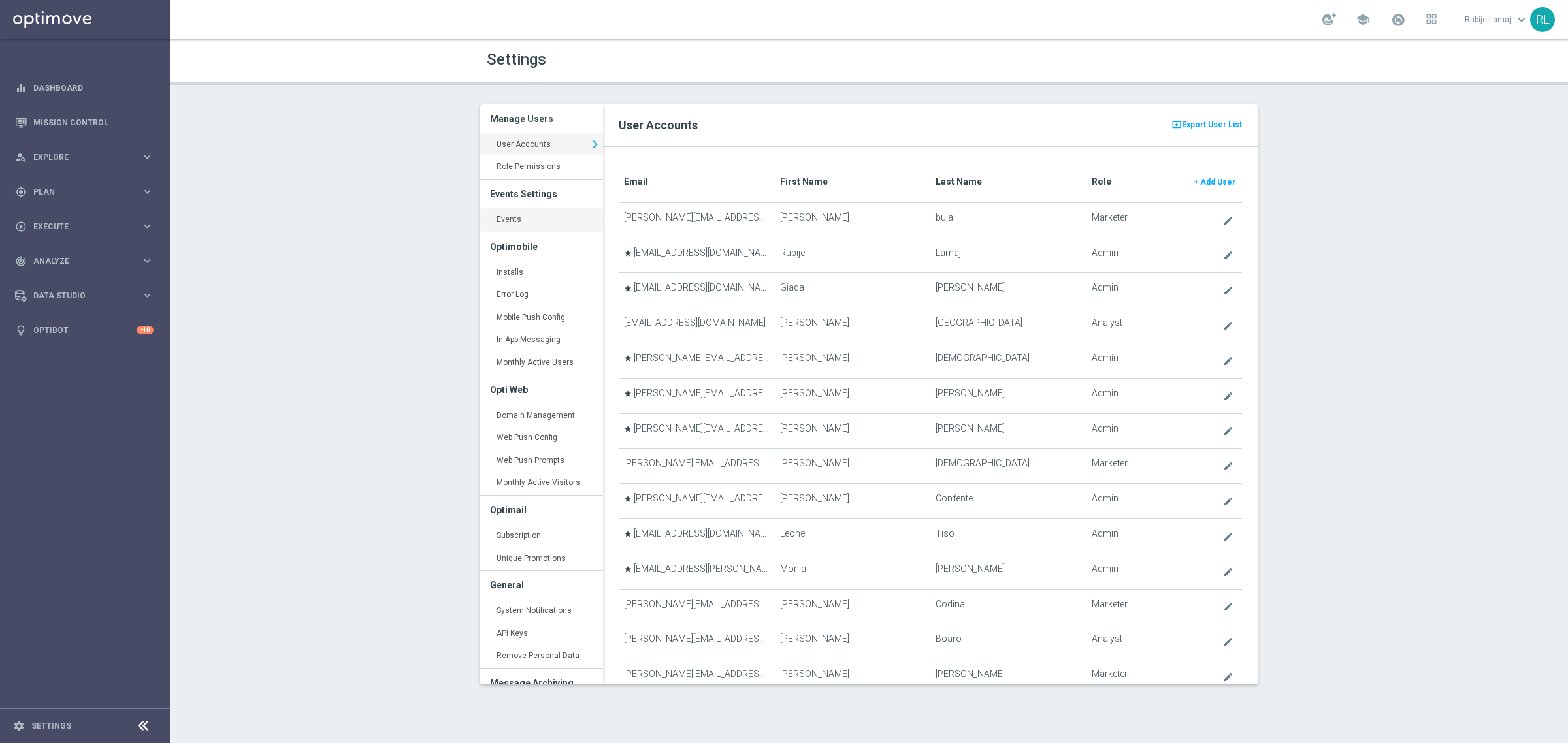
click at [517, 225] on link "Events keyboard_arrow_right" at bounding box center [541, 220] width 122 height 24
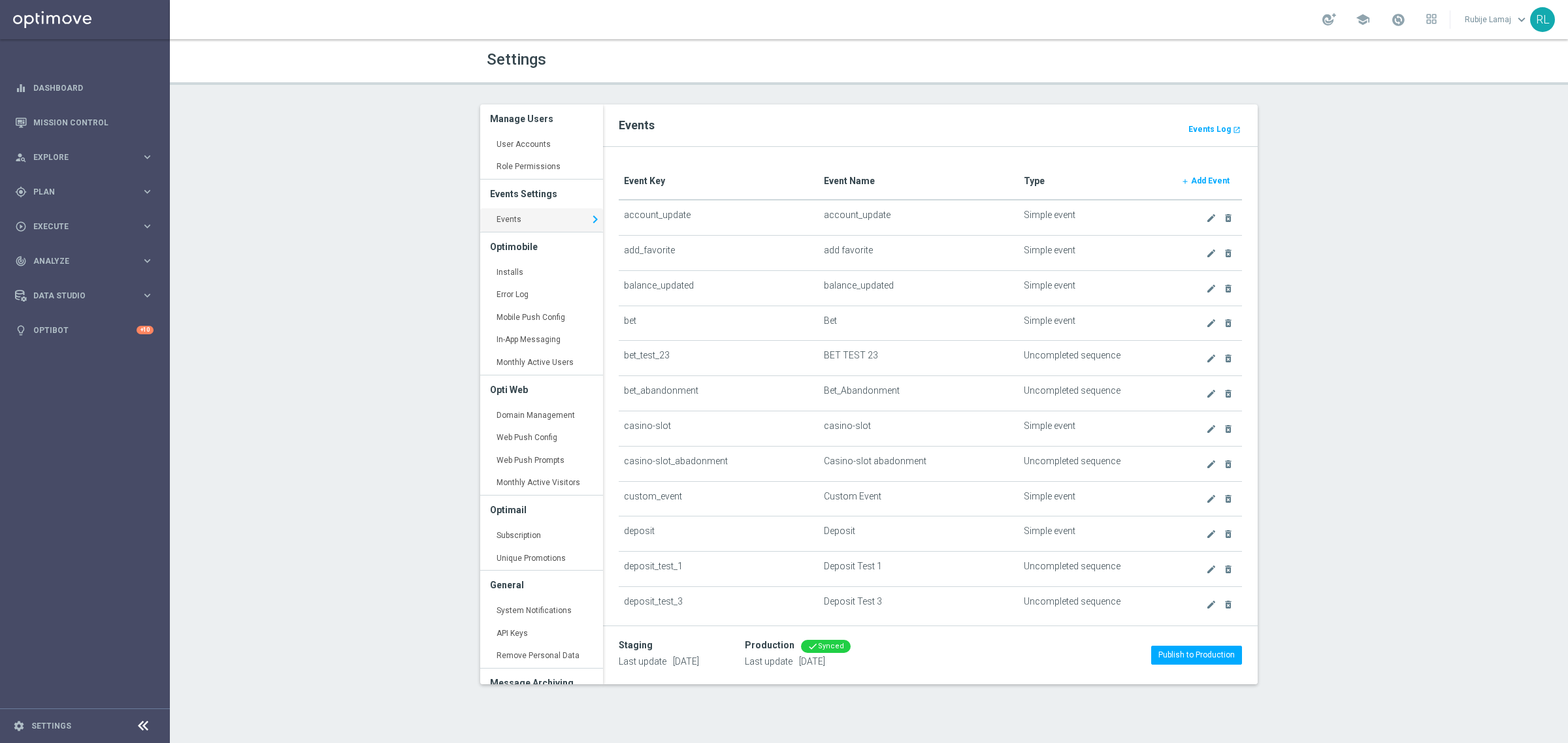
scroll to position [201, 0]
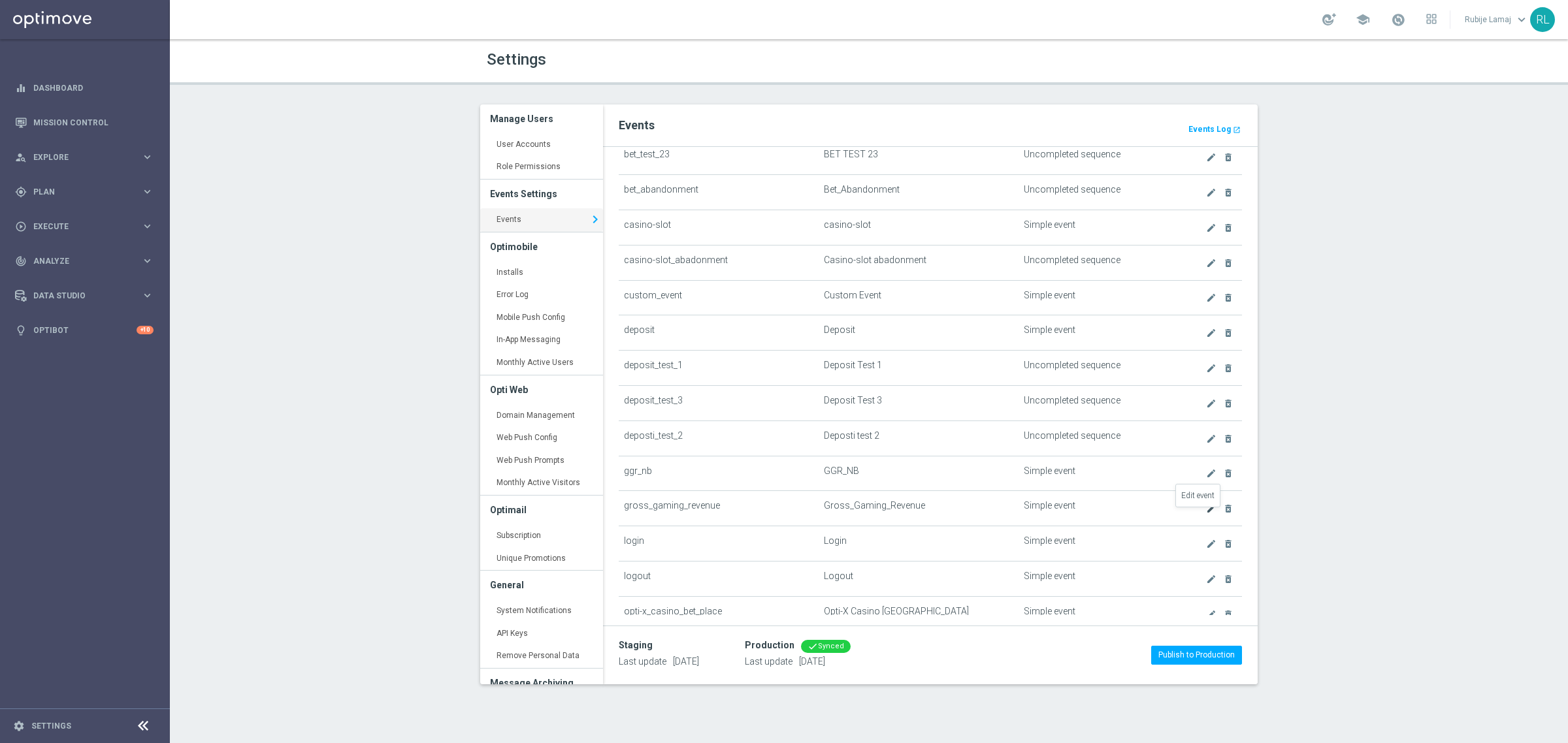
click at [1206, 514] on icon "create" at bounding box center [1211, 509] width 11 height 11
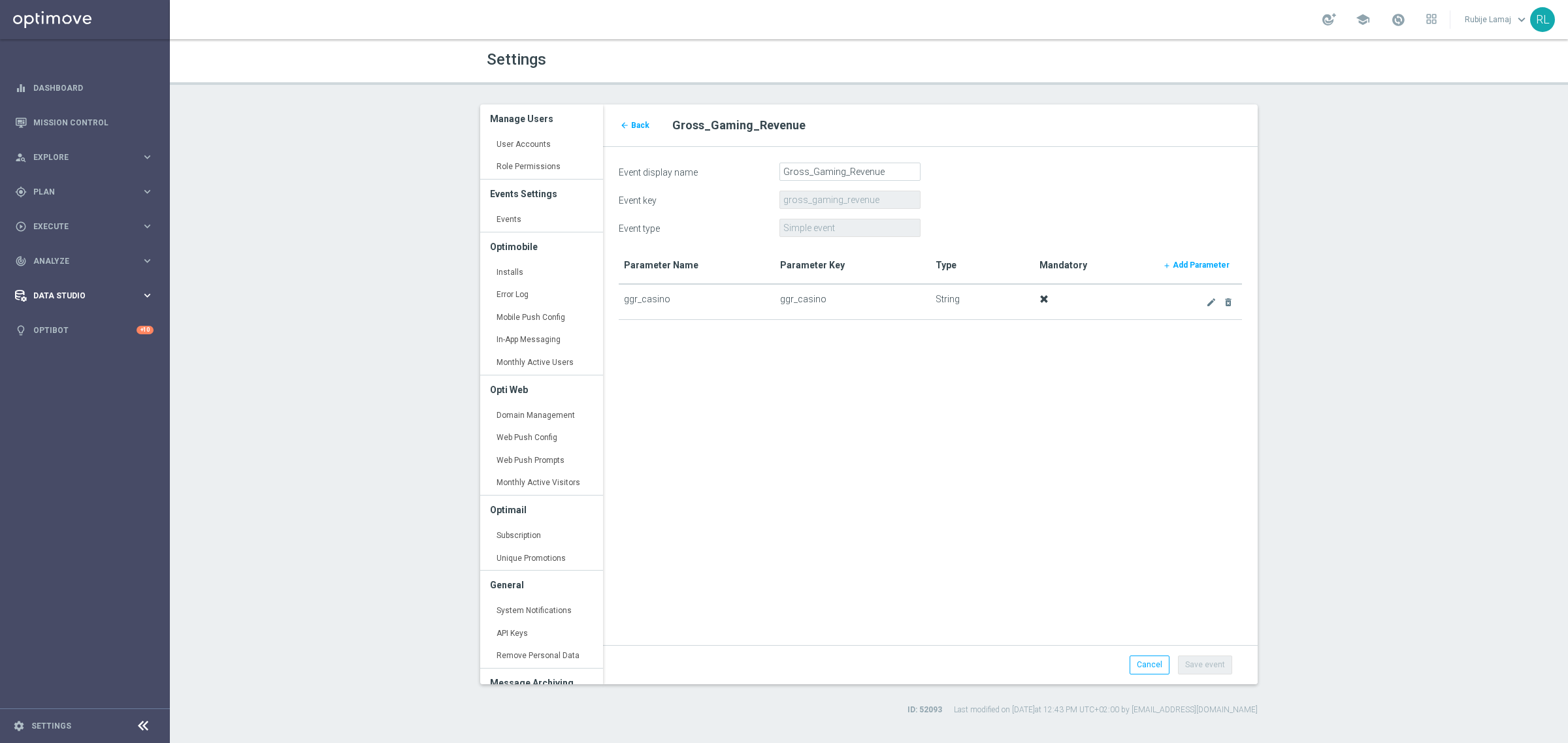
click at [149, 292] on icon "keyboard_arrow_right" at bounding box center [148, 296] width 13 height 13
click at [863, 514] on form "Event display name Gross_Gaming_Revenue Event key gross_gaming_revenue Event ty…" at bounding box center [930, 410] width 623 height 495
click at [54, 726] on link "Settings" at bounding box center [52, 726] width 40 height 8
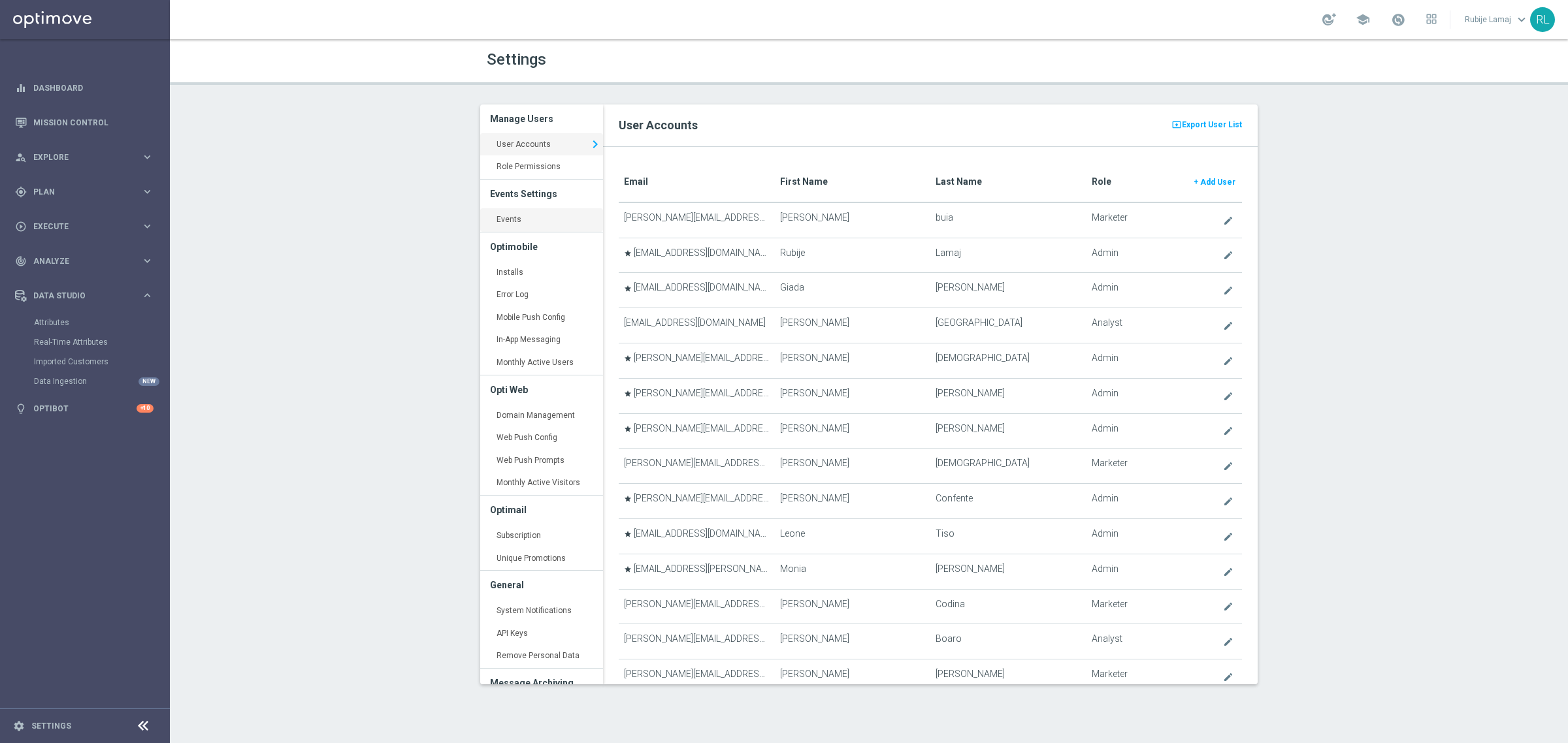
click at [511, 219] on link "Events keyboard_arrow_right" at bounding box center [541, 220] width 122 height 24
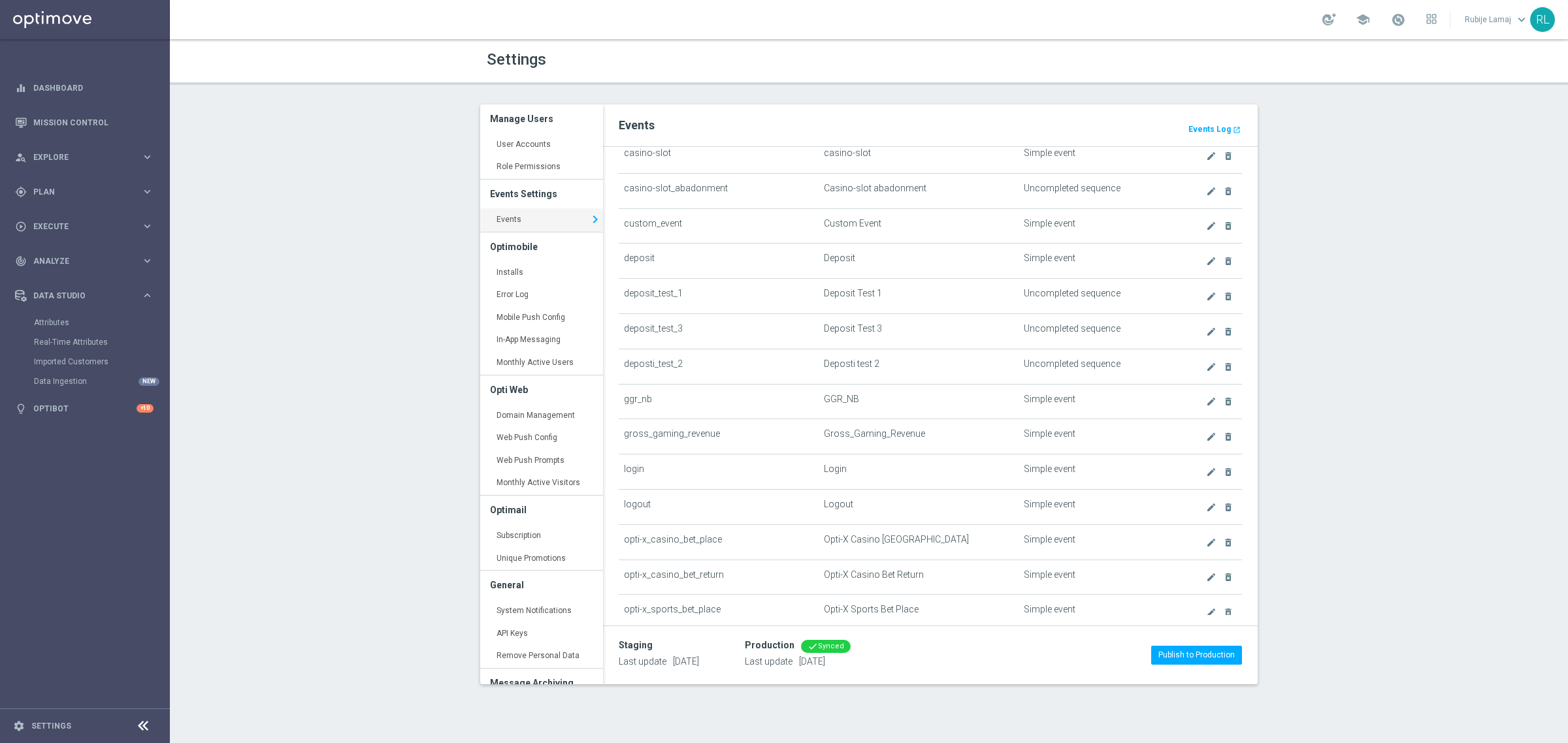
scroll to position [282, 0]
click at [1206, 428] on icon "create" at bounding box center [1211, 428] width 11 height 11
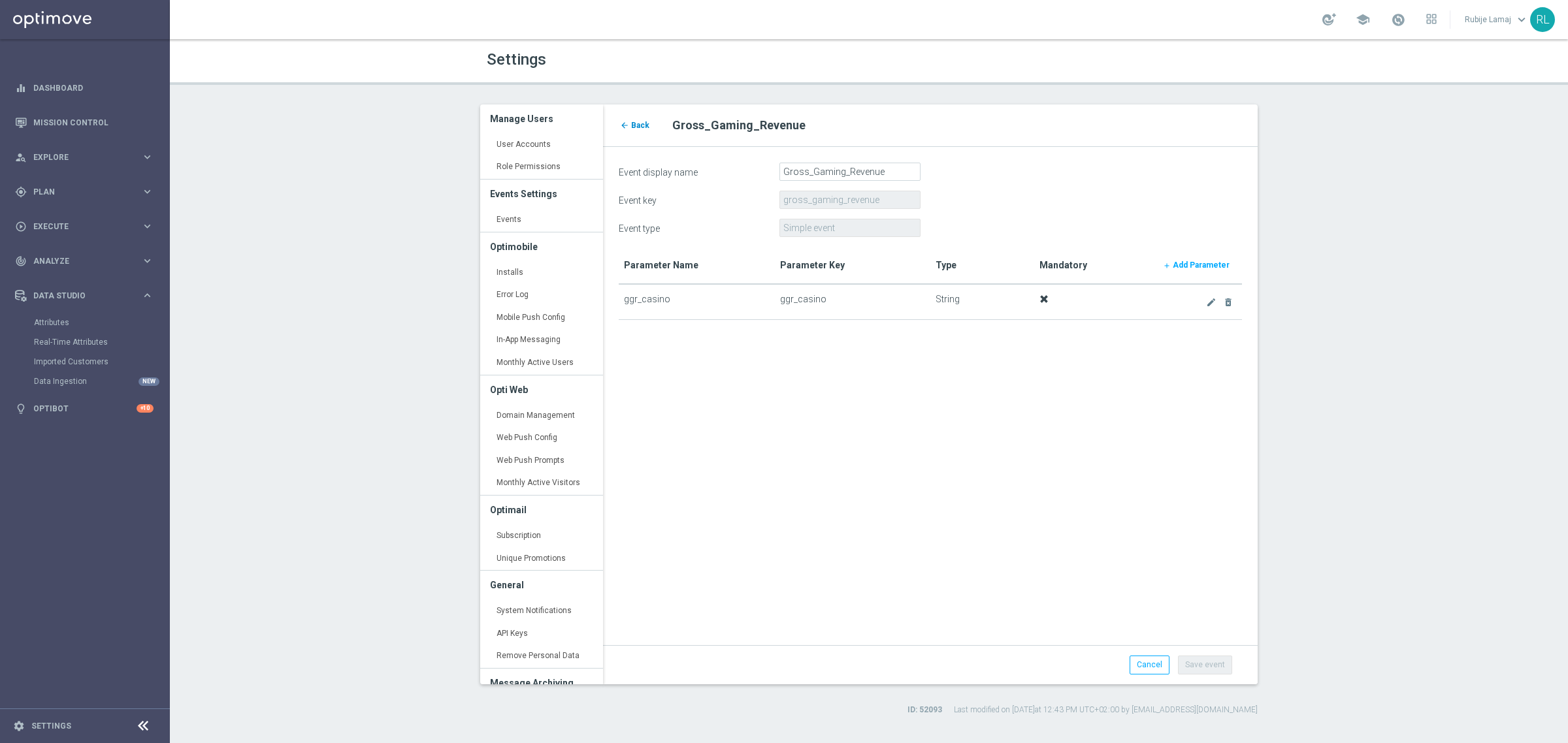
click at [638, 131] on link "arrow_back Back" at bounding box center [634, 125] width 32 height 15
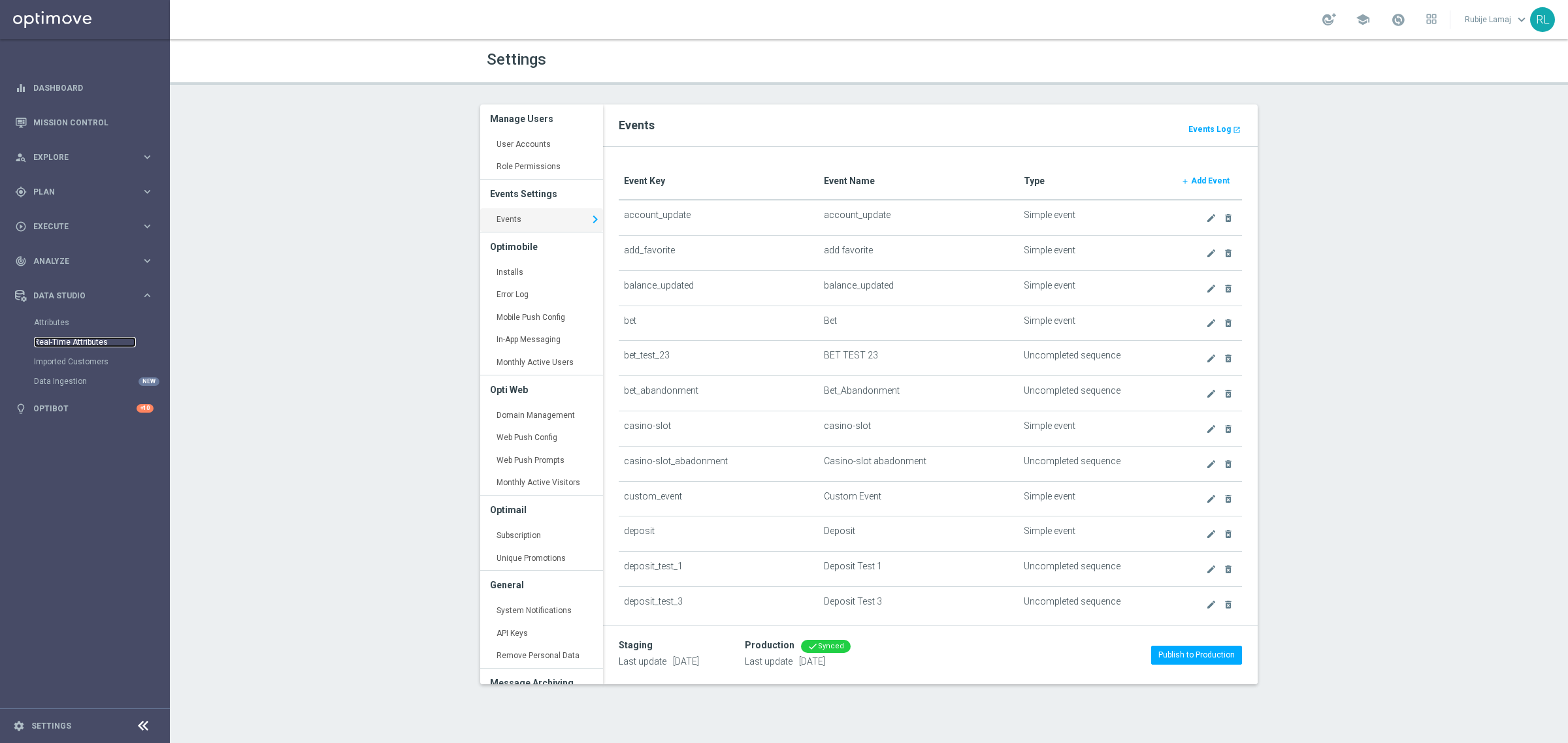
click at [74, 339] on link "Real-Time Attributes" at bounding box center [84, 343] width 102 height 11
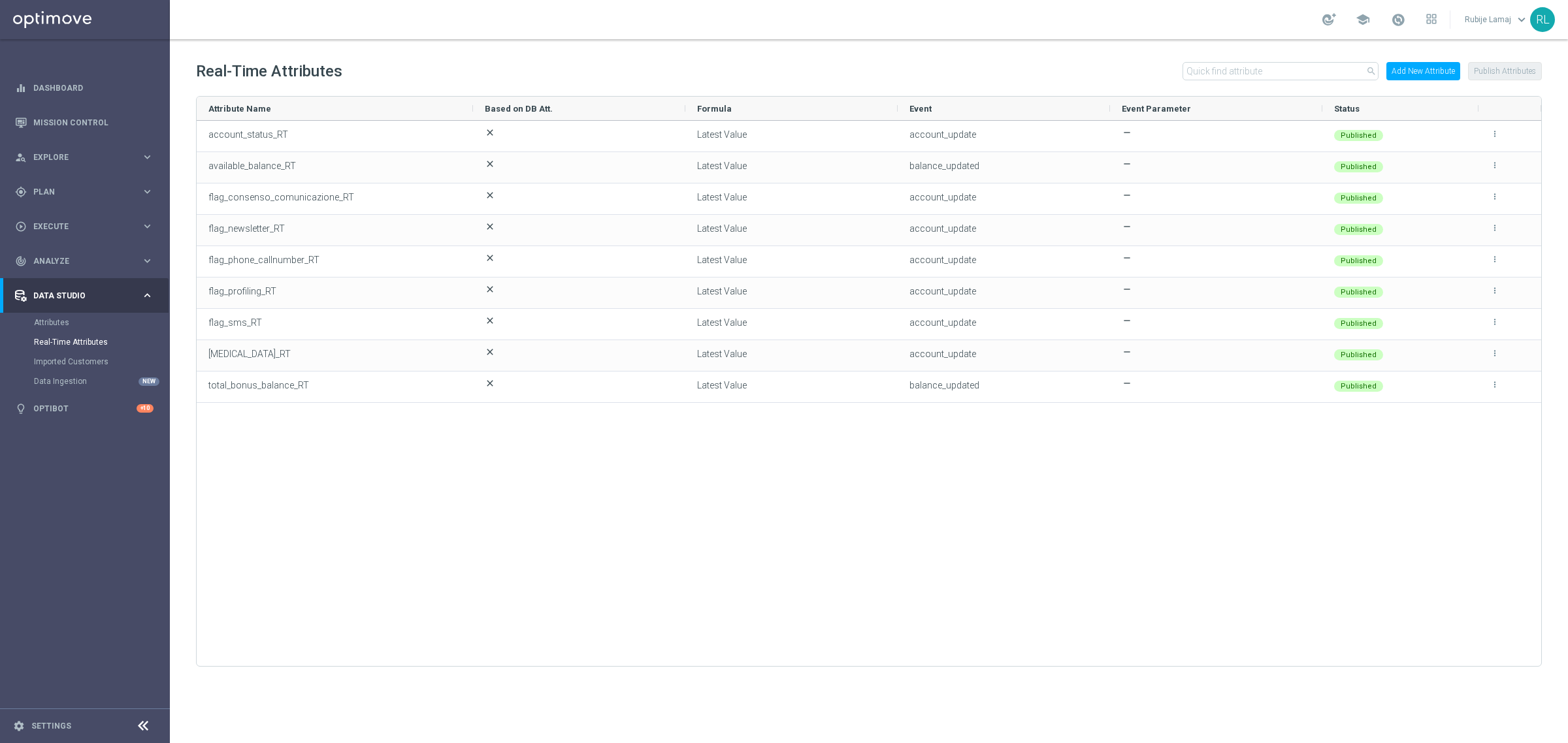
click at [1406, 77] on button "Add New Attribute" at bounding box center [1423, 71] width 74 height 18
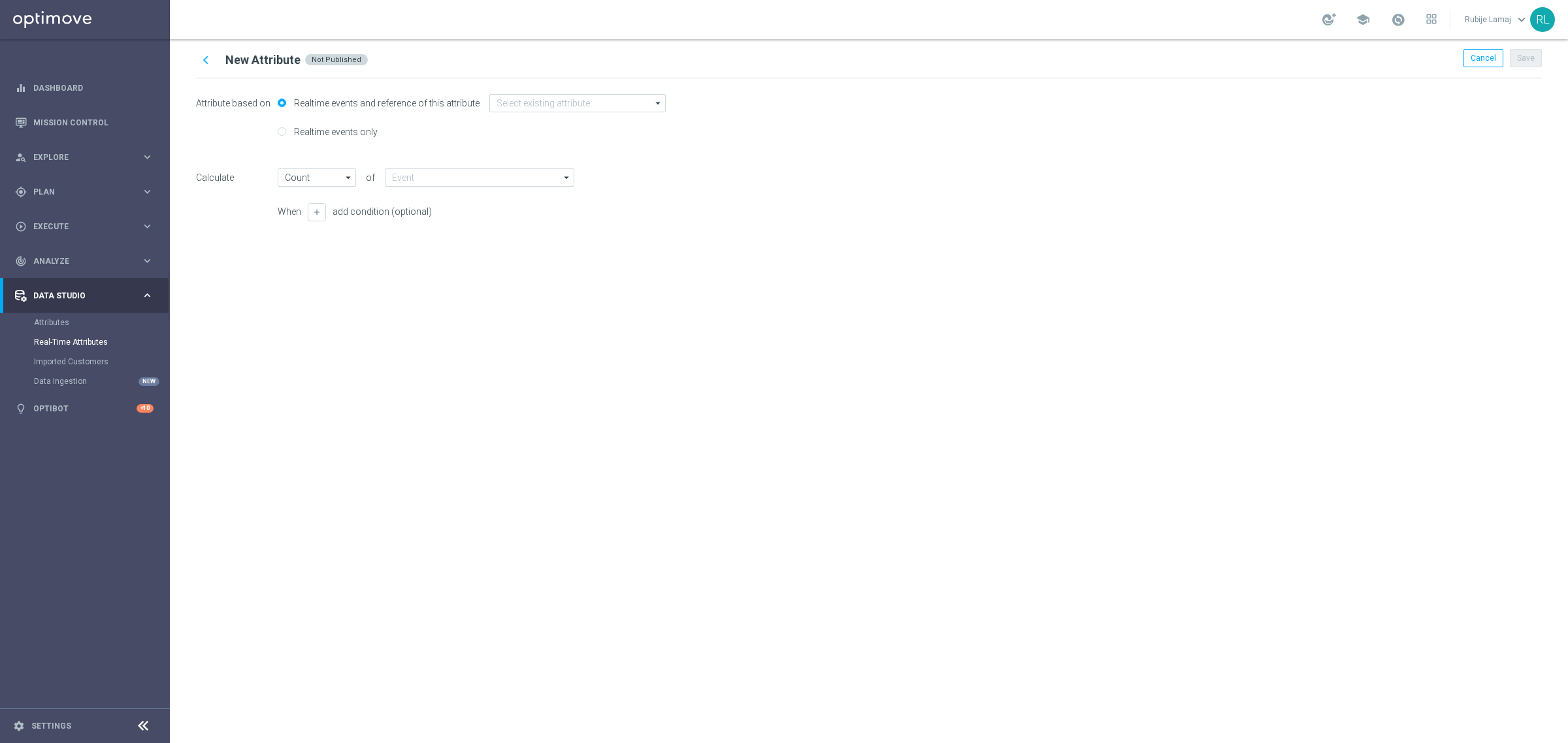
click at [324, 132] on label "Realtime events only" at bounding box center [334, 132] width 87 height 12
click at [286, 132] on input "Realtime events only" at bounding box center [281, 132] width 8 height 8
radio input "true"
radio input "false"
click at [495, 139] on input "text" at bounding box center [485, 132] width 192 height 18
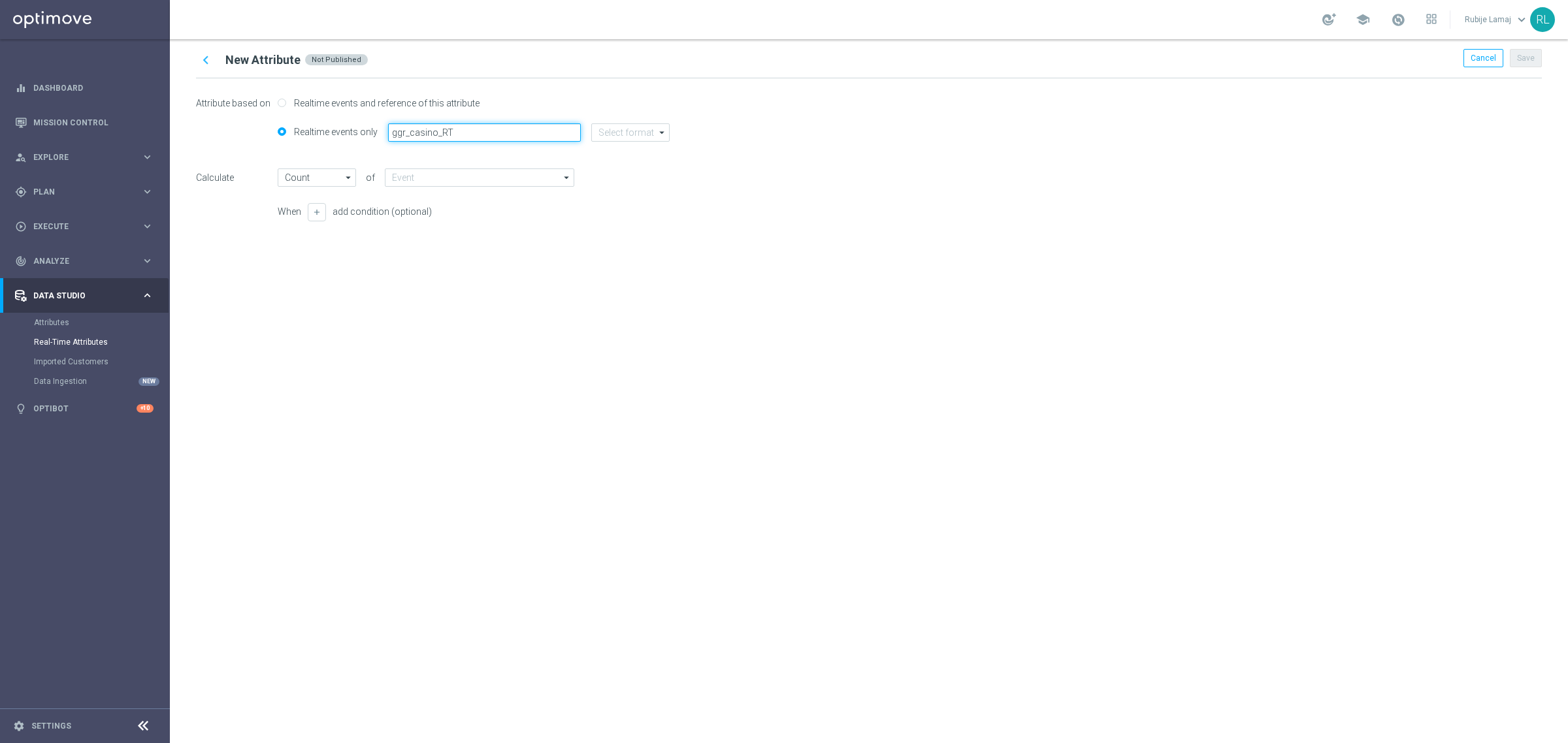
type input "ggr_casino_RT"
click at [632, 129] on input at bounding box center [631, 132] width 78 height 18
click at [617, 207] on div "string" at bounding box center [619, 210] width 21 height 12
type input "Latest Value"
type input "string"
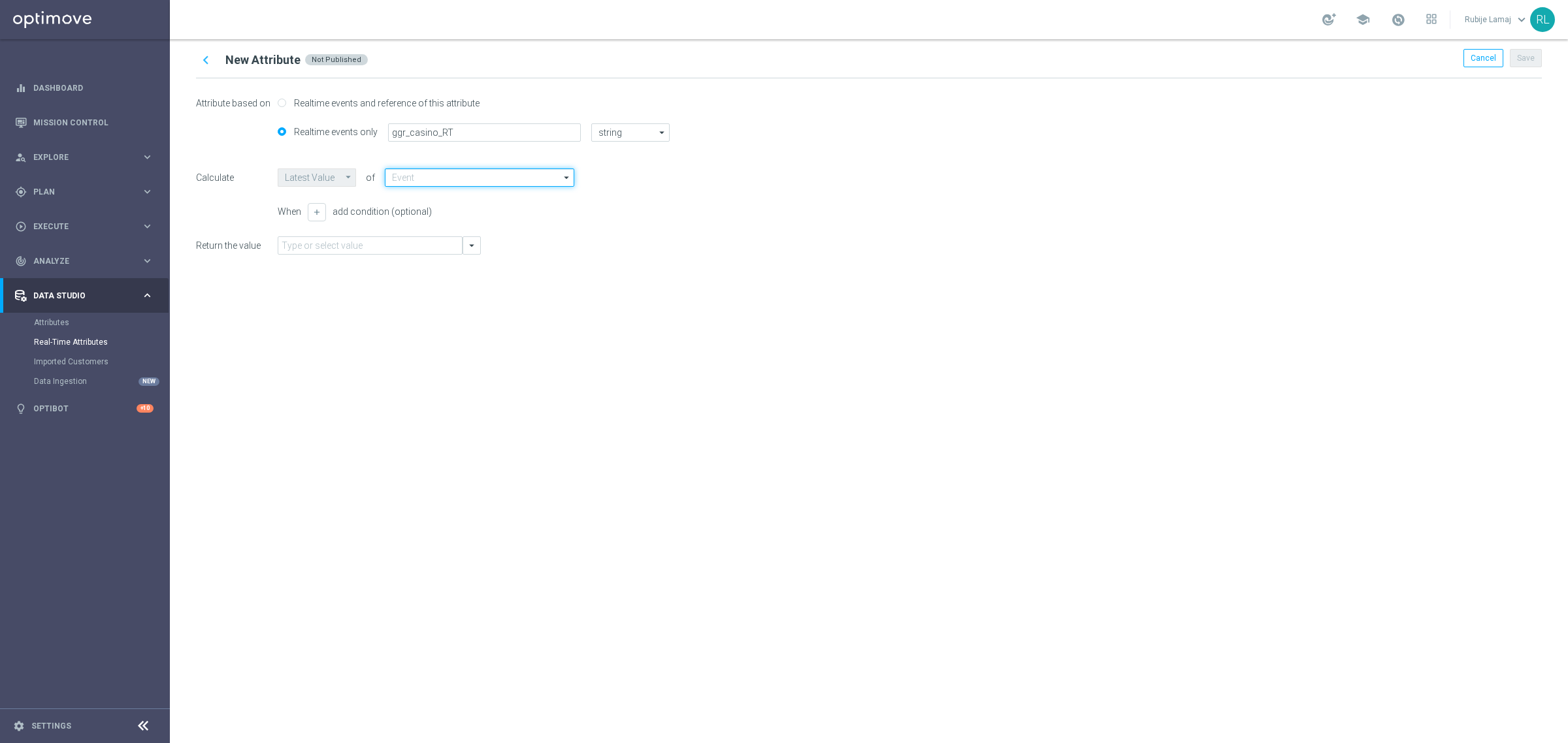
click at [482, 179] on input at bounding box center [479, 178] width 190 height 18
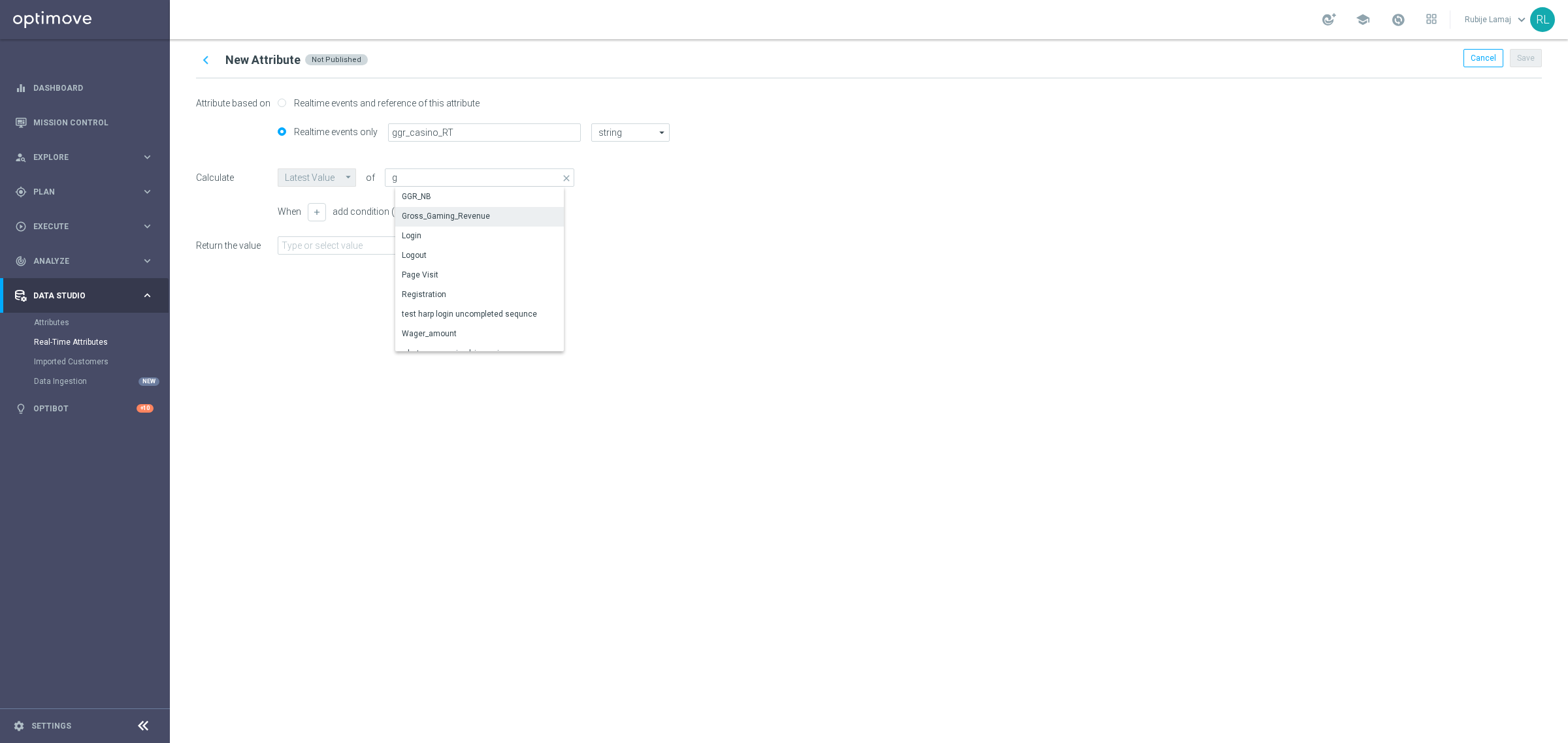
click at [468, 211] on div "Gross_Gaming_Revenue" at bounding box center [446, 216] width 88 height 12
type input "Gross_Gaming_Revenue"
click at [349, 249] on input "text" at bounding box center [370, 246] width 185 height 18
click at [466, 252] on button "arrow_drop_down" at bounding box center [472, 246] width 18 height 18
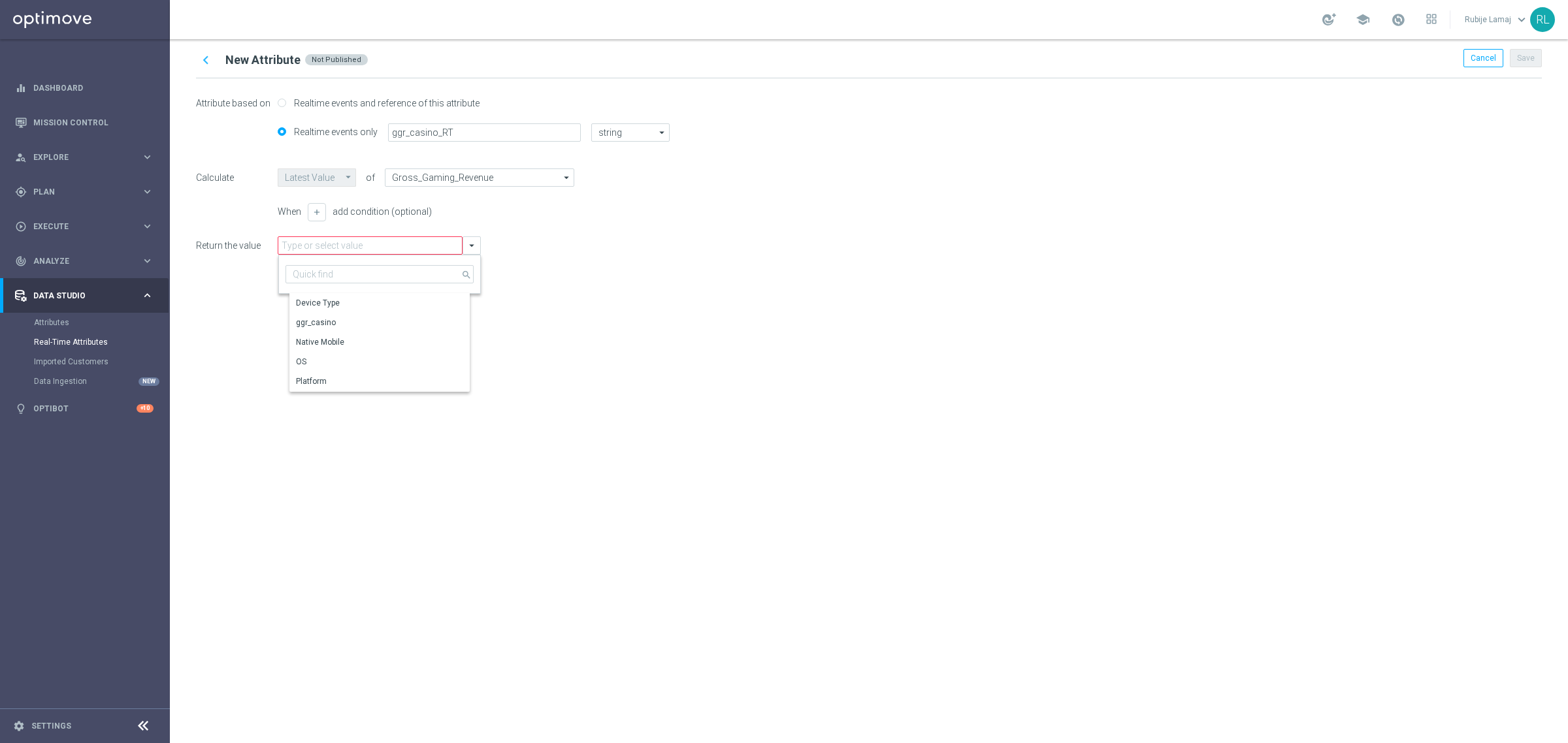
click at [647, 339] on div "chevron_left New Attribute Not Published Cancel Save Attribute based on Realtim…" at bounding box center [868, 391] width 1398 height 704
click at [462, 245] on div "arrow_drop_down" at bounding box center [379, 246] width 203 height 18
click at [470, 249] on icon "arrow_drop_down" at bounding box center [471, 245] width 12 height 12
click at [321, 321] on div "ggr_casino" at bounding box center [316, 322] width 40 height 12
type input "ggr_casino"
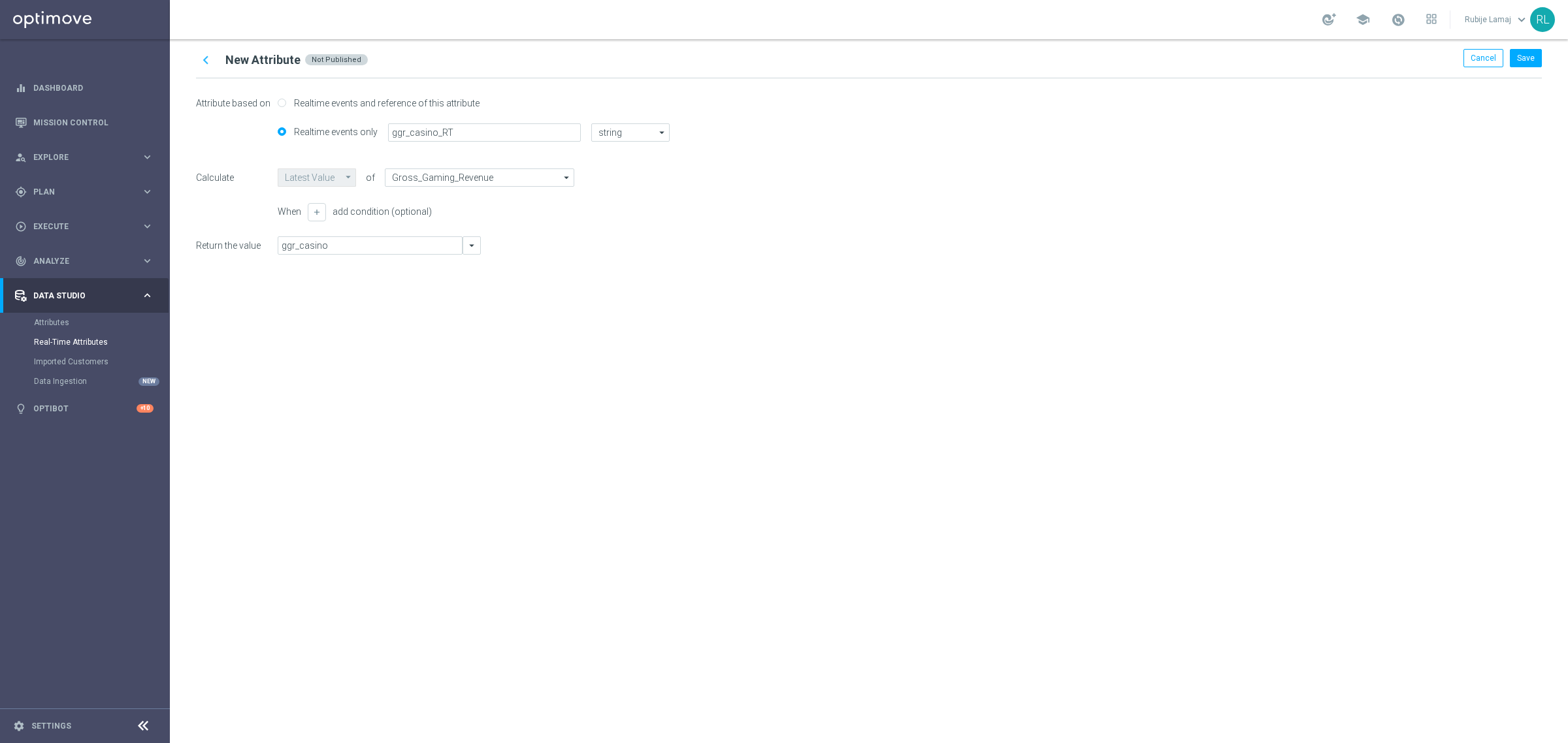
click at [481, 337] on div "chevron_left New Attribute Not Published Cancel Save Attribute based on Realtim…" at bounding box center [868, 391] width 1398 height 704
click at [1521, 62] on button "Save" at bounding box center [1525, 58] width 32 height 18
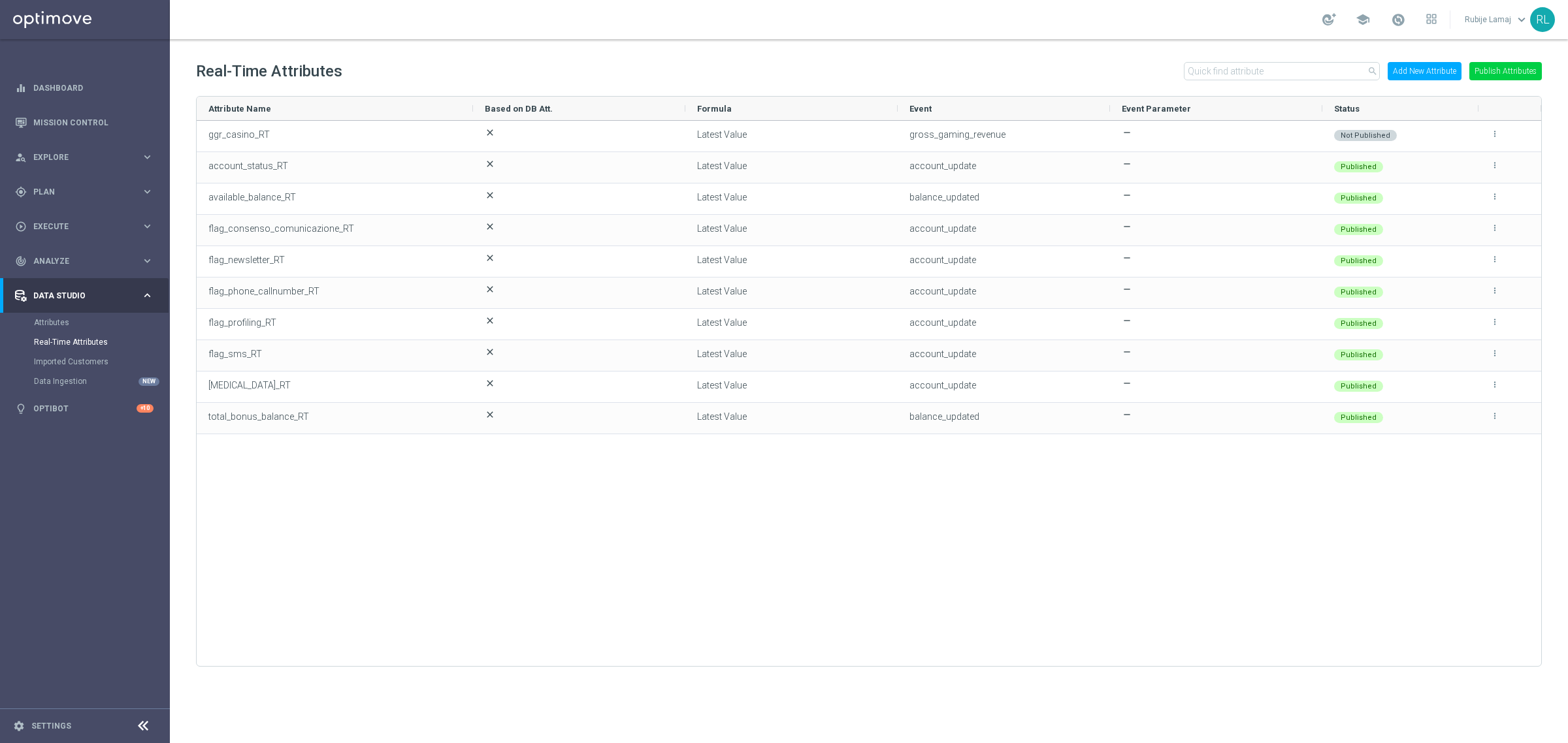
drag, startPoint x: 1504, startPoint y: 65, endPoint x: 1504, endPoint y: 87, distance: 22.0
click at [1504, 66] on button "Publish Attributes" at bounding box center [1505, 71] width 73 height 18
